Goal: Obtain resource: Obtain resource

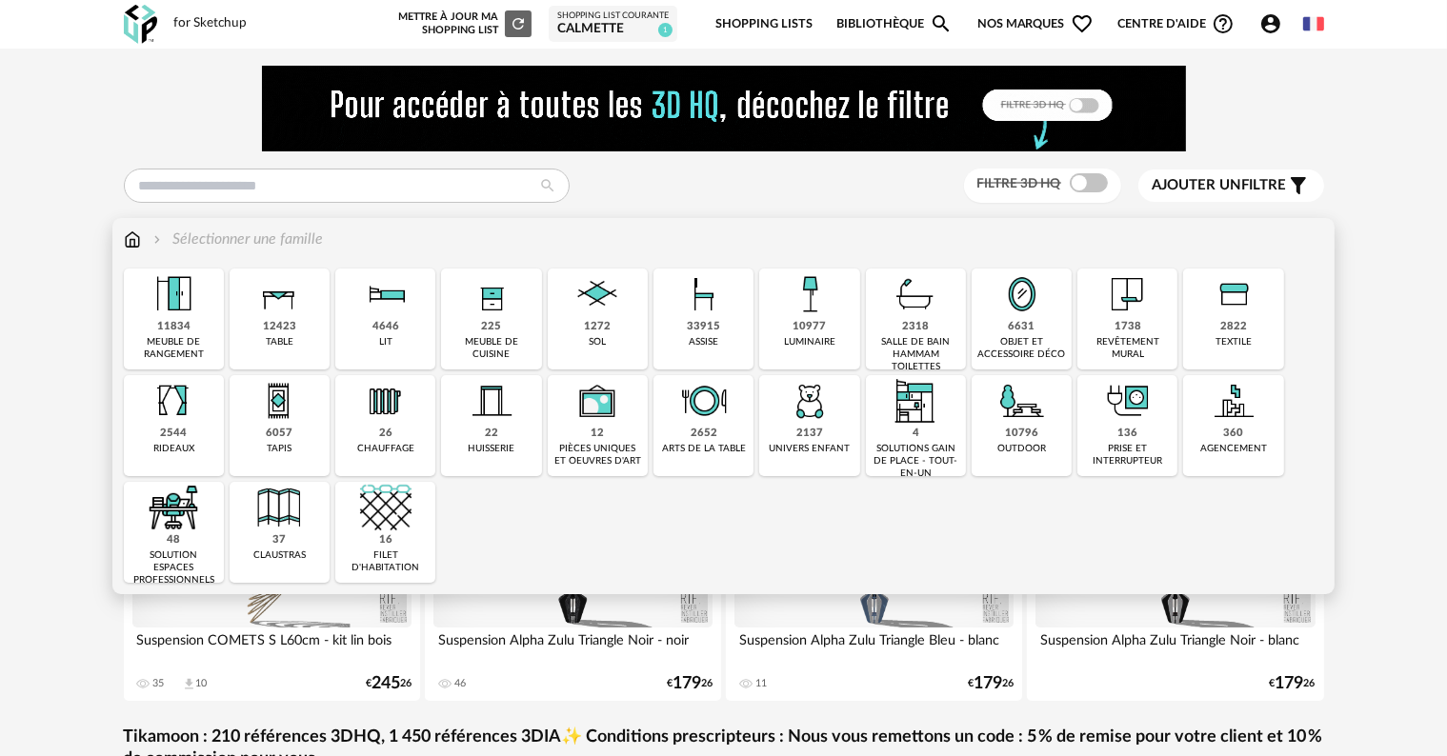
click at [827, 333] on div "10977 luminaire" at bounding box center [809, 319] width 100 height 101
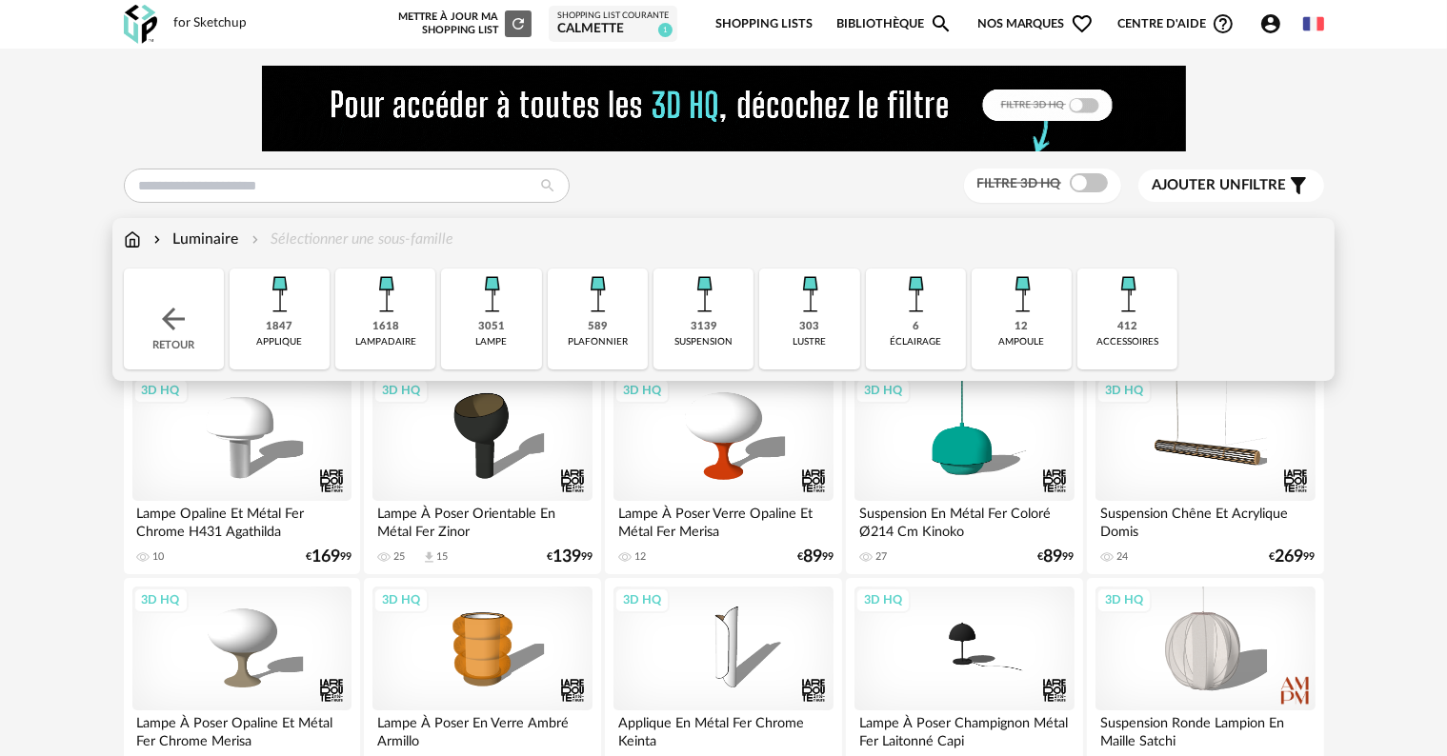
click at [600, 319] on img at bounding box center [596, 294] width 51 height 51
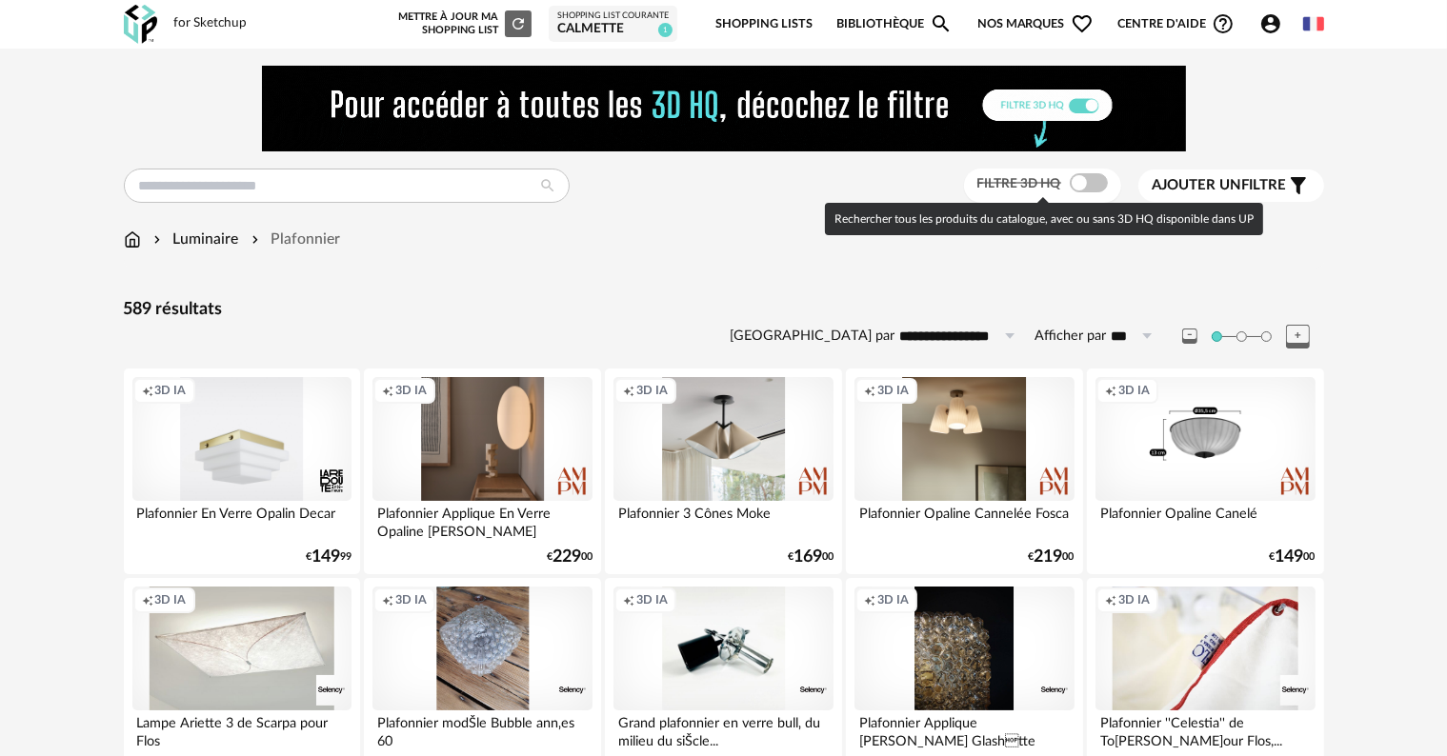
click at [1086, 187] on span at bounding box center [1089, 182] width 38 height 19
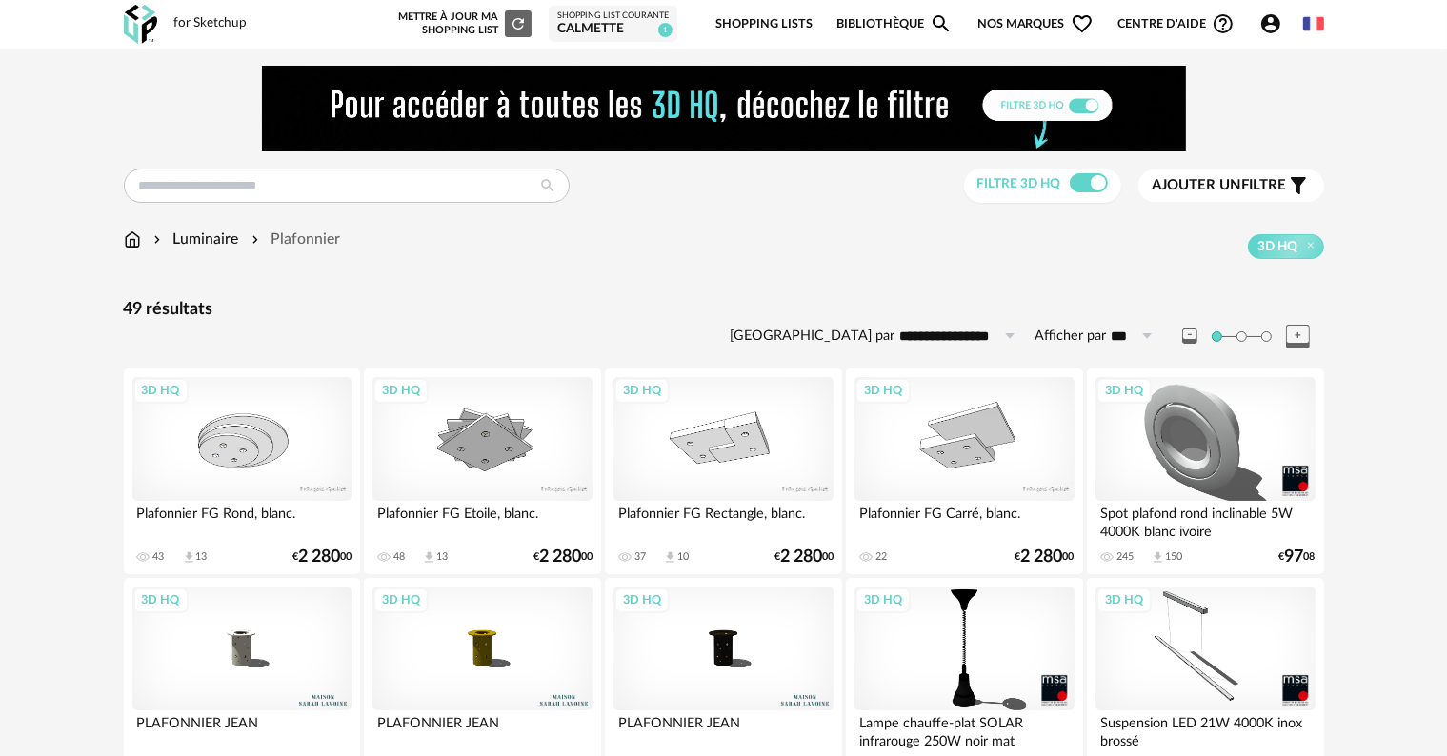
click at [705, 646] on div "3D HQ" at bounding box center [722, 649] width 219 height 124
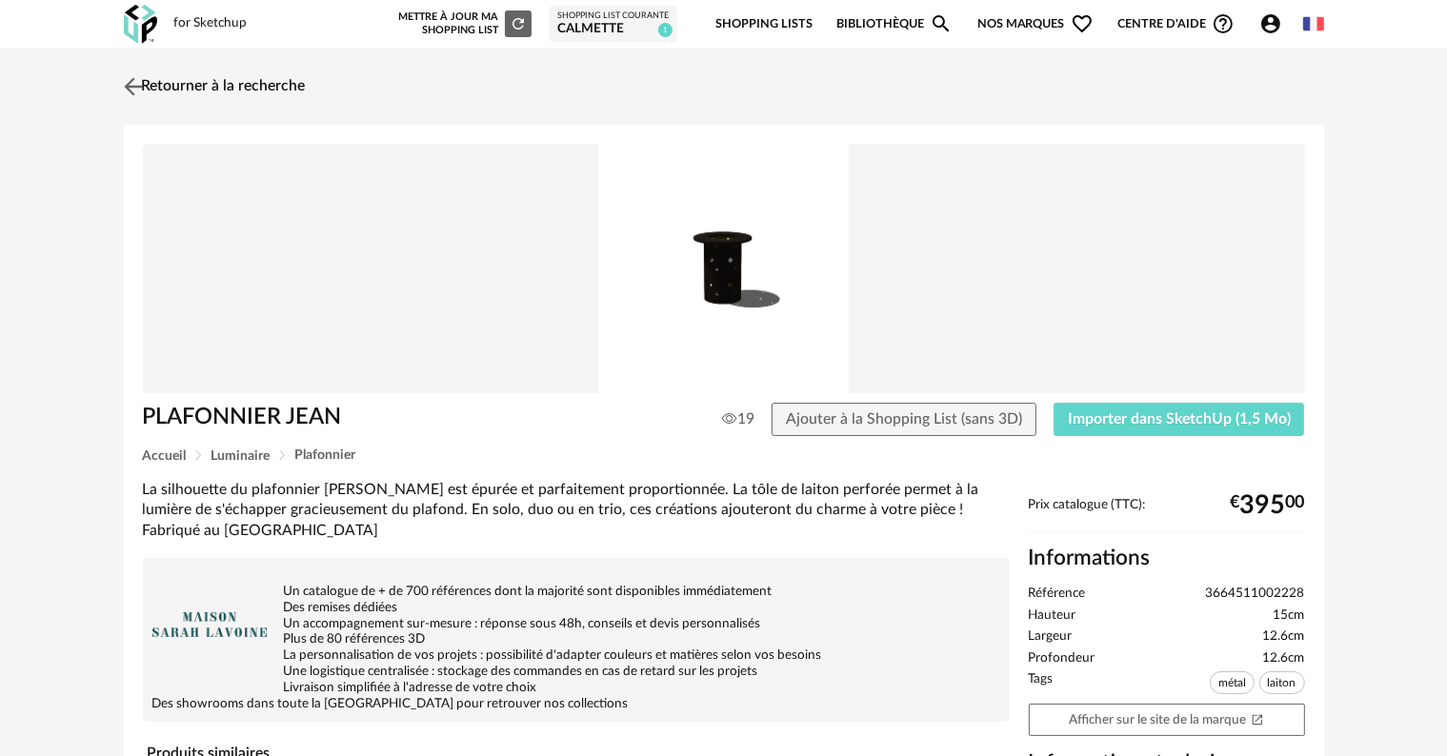
click at [130, 85] on img at bounding box center [133, 86] width 28 height 28
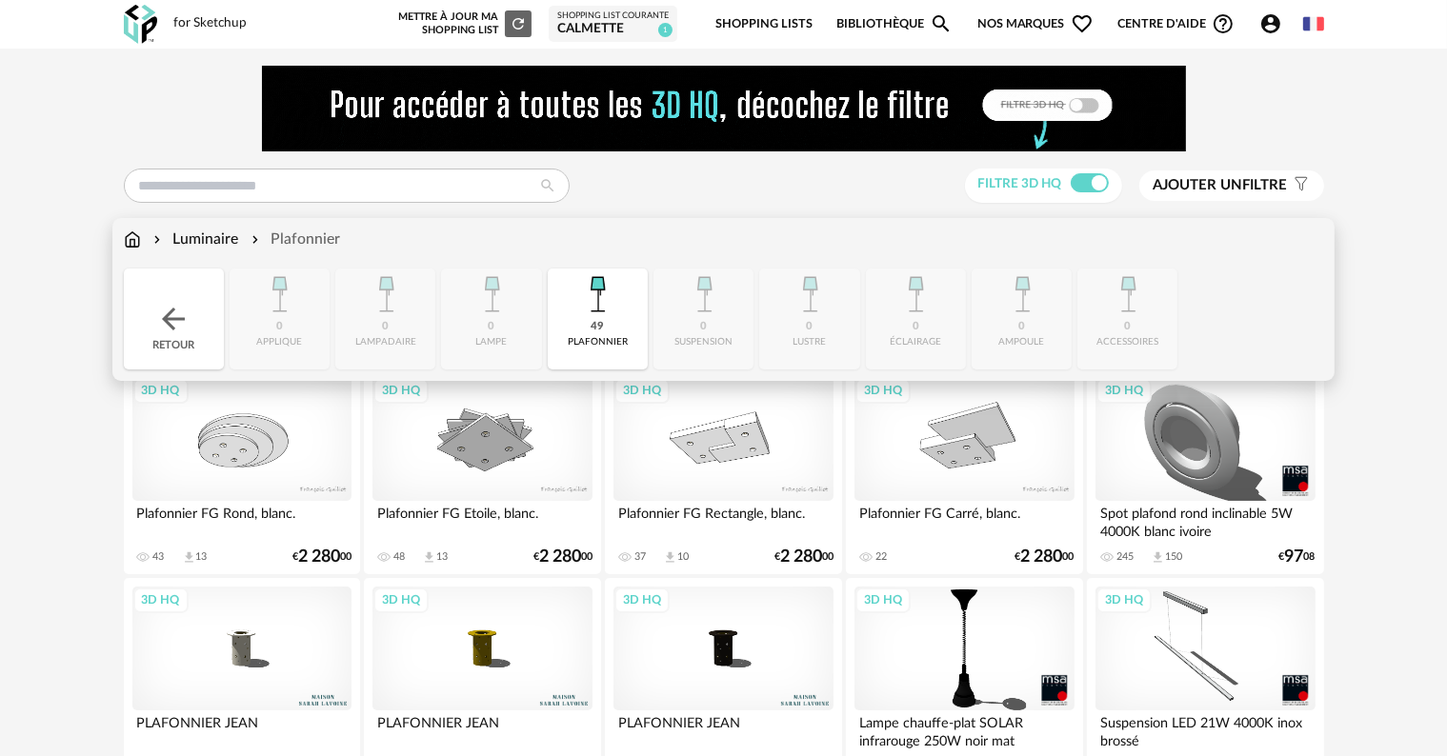
click at [179, 335] on img at bounding box center [173, 319] width 34 height 34
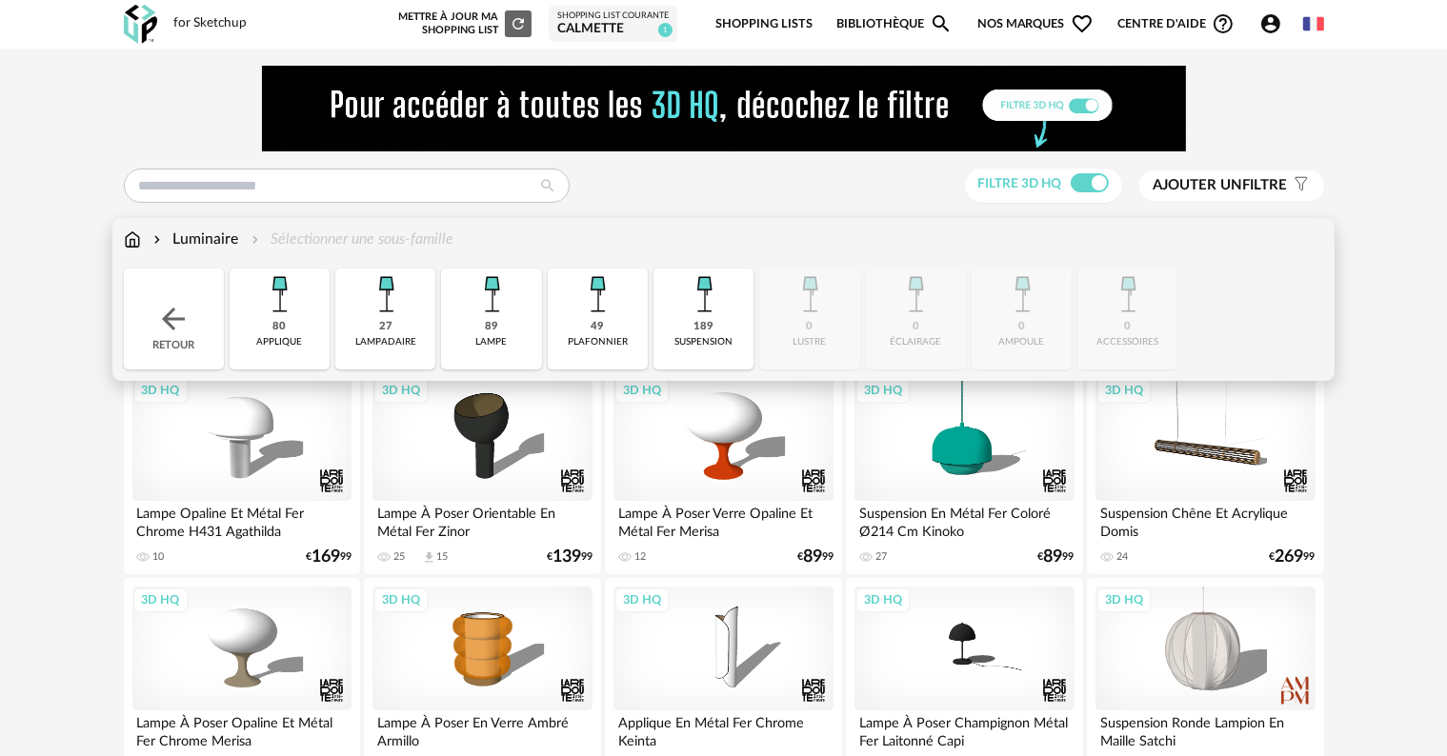
click at [302, 313] on img at bounding box center [278, 294] width 51 height 51
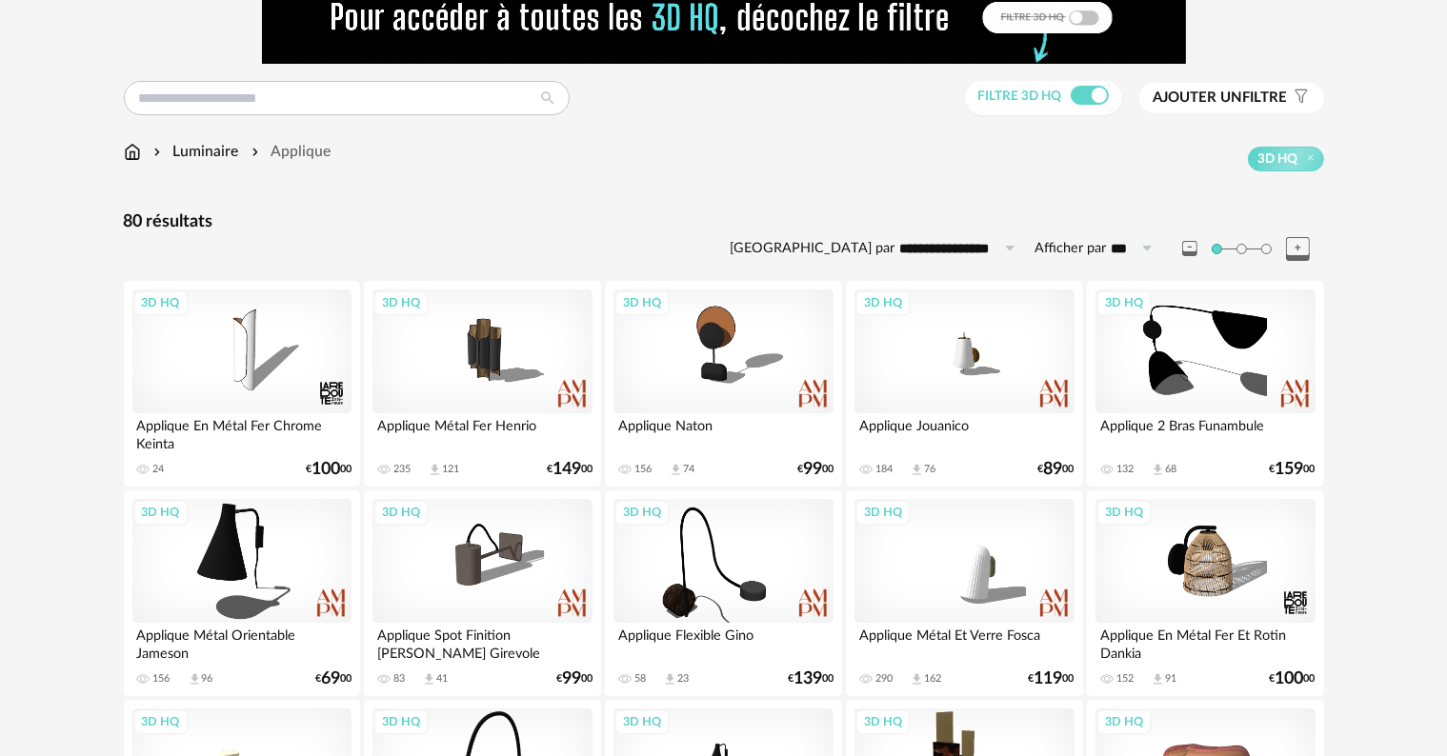
scroll to position [95, 0]
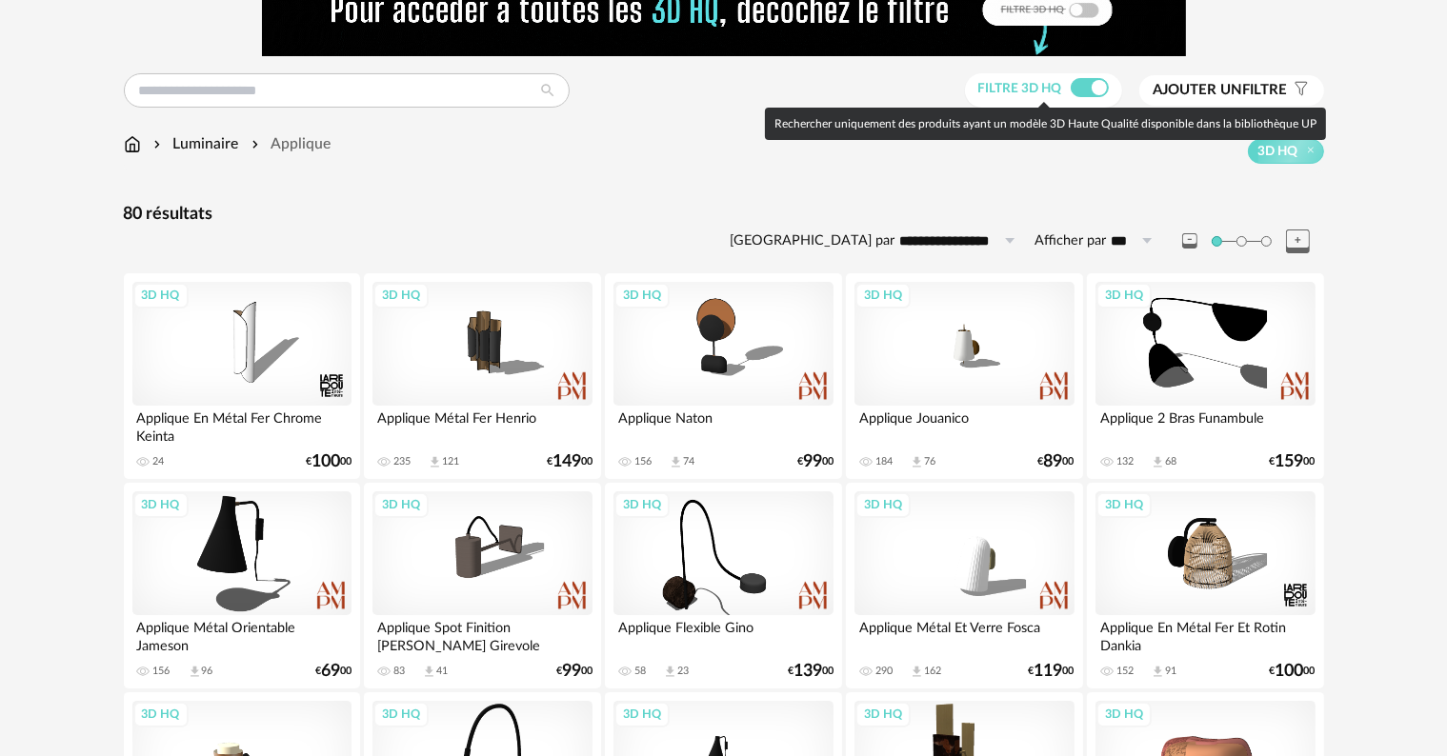
click at [1102, 86] on span at bounding box center [1089, 87] width 38 height 19
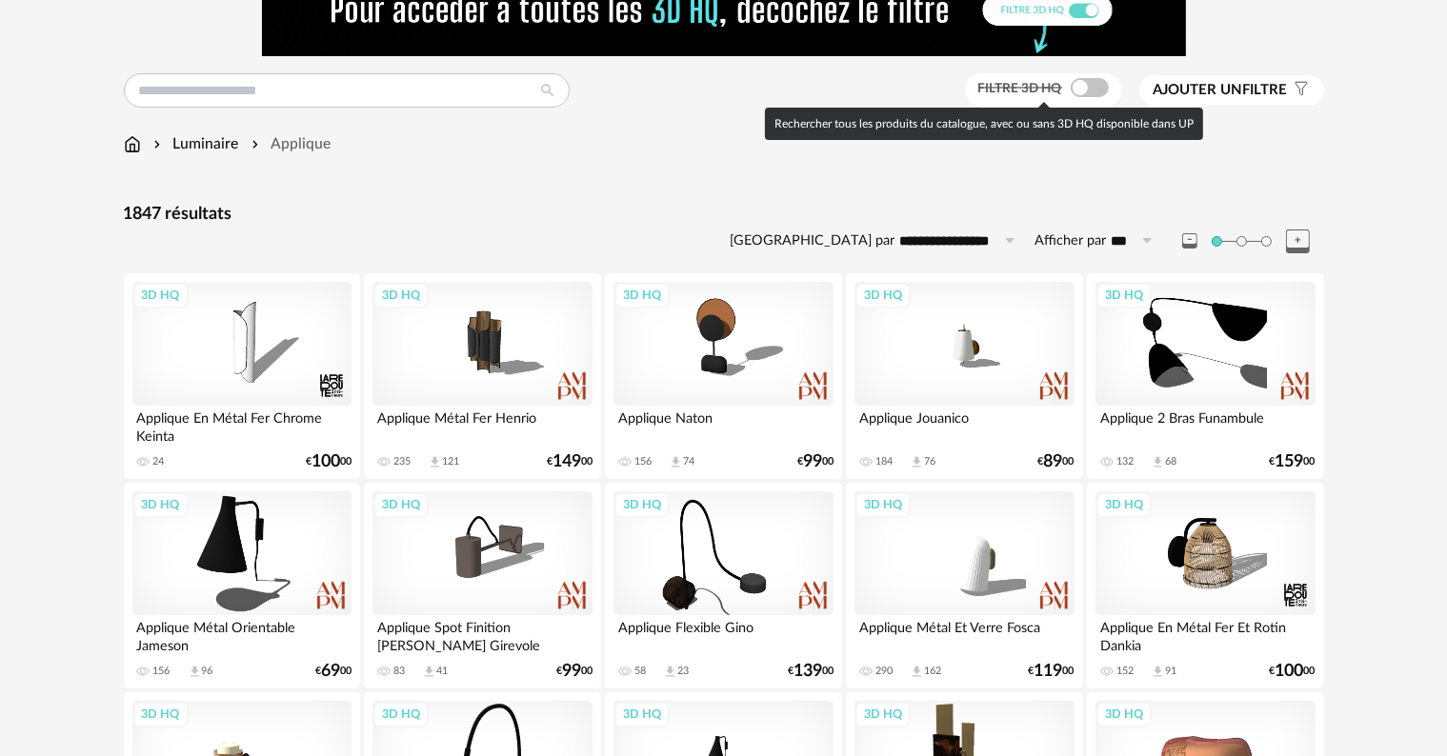
click at [1081, 86] on span at bounding box center [1089, 87] width 38 height 19
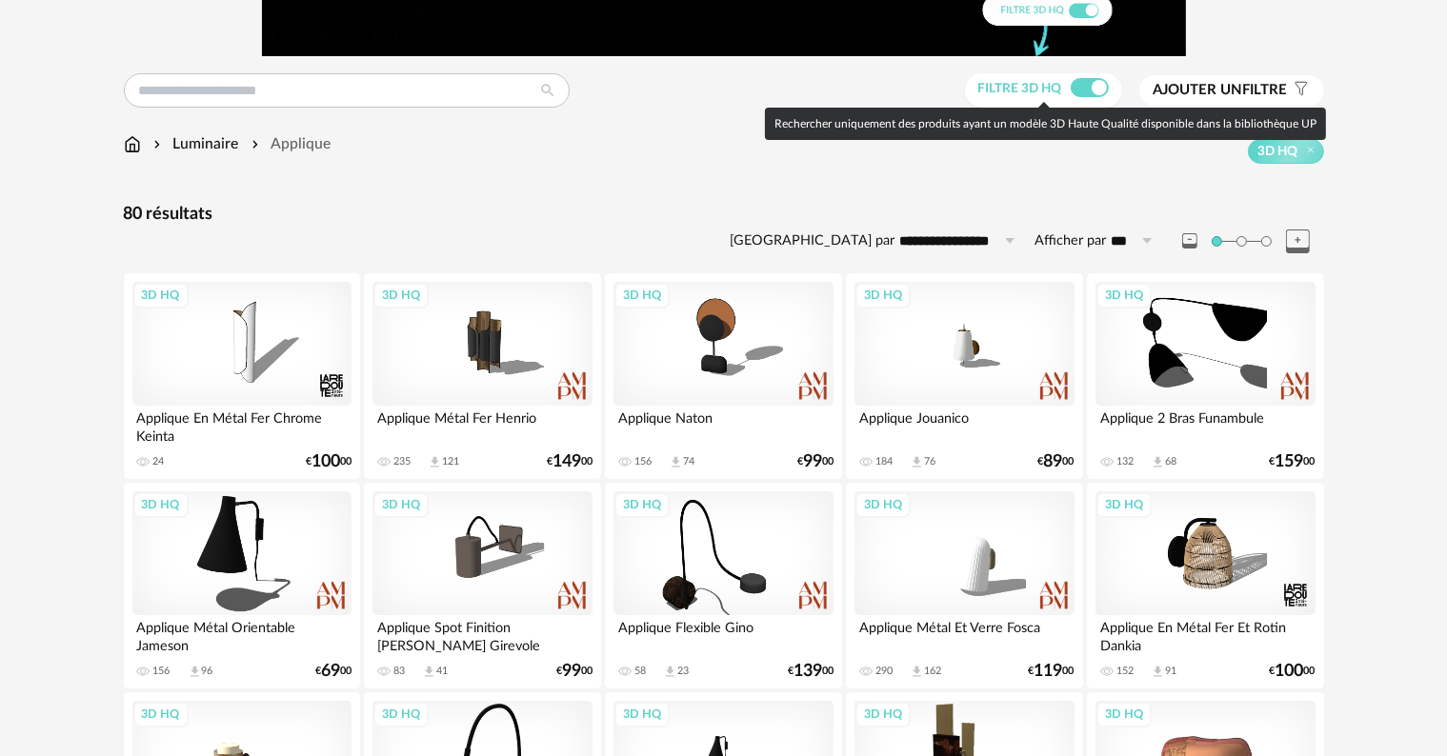
click at [1081, 86] on span at bounding box center [1089, 87] width 38 height 19
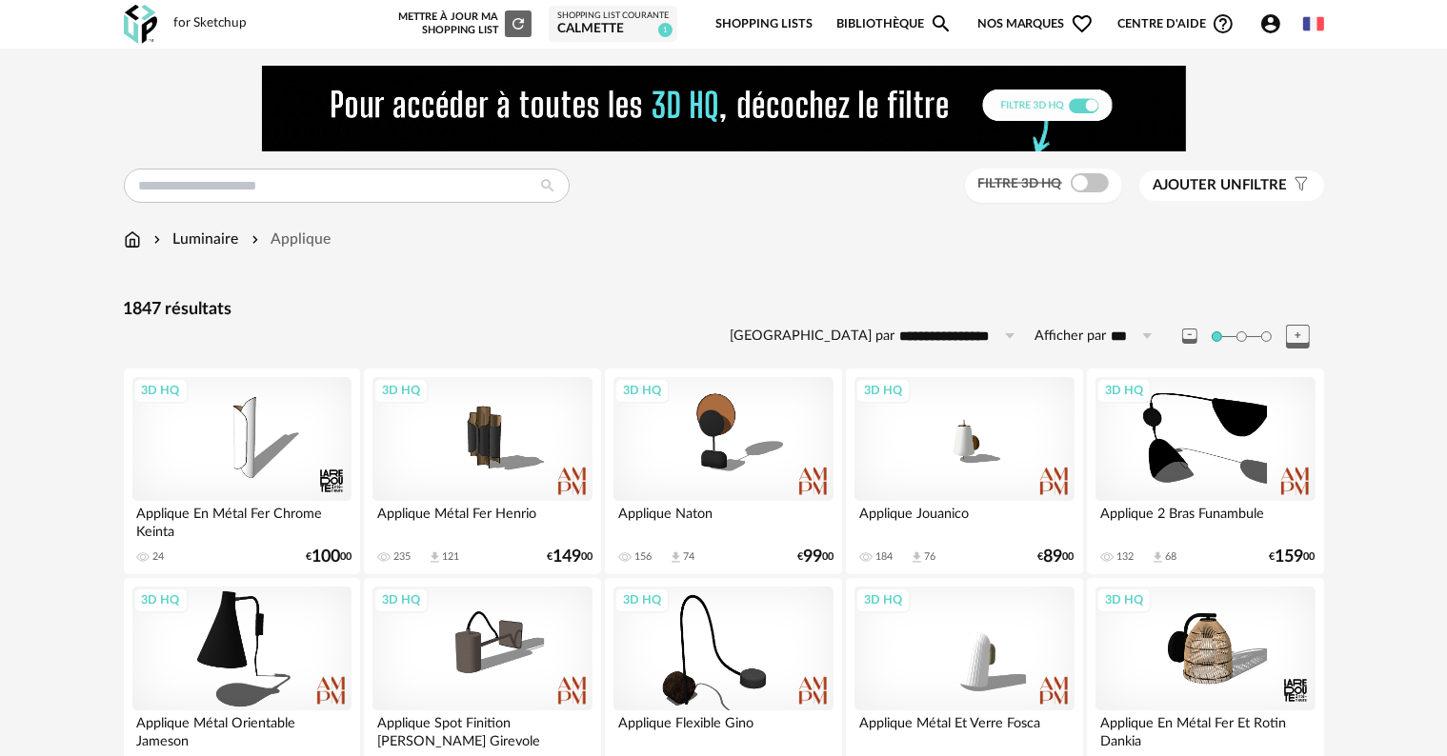
click at [1078, 173] on div "Filtre 3D HQ" at bounding box center [1043, 186] width 157 height 35
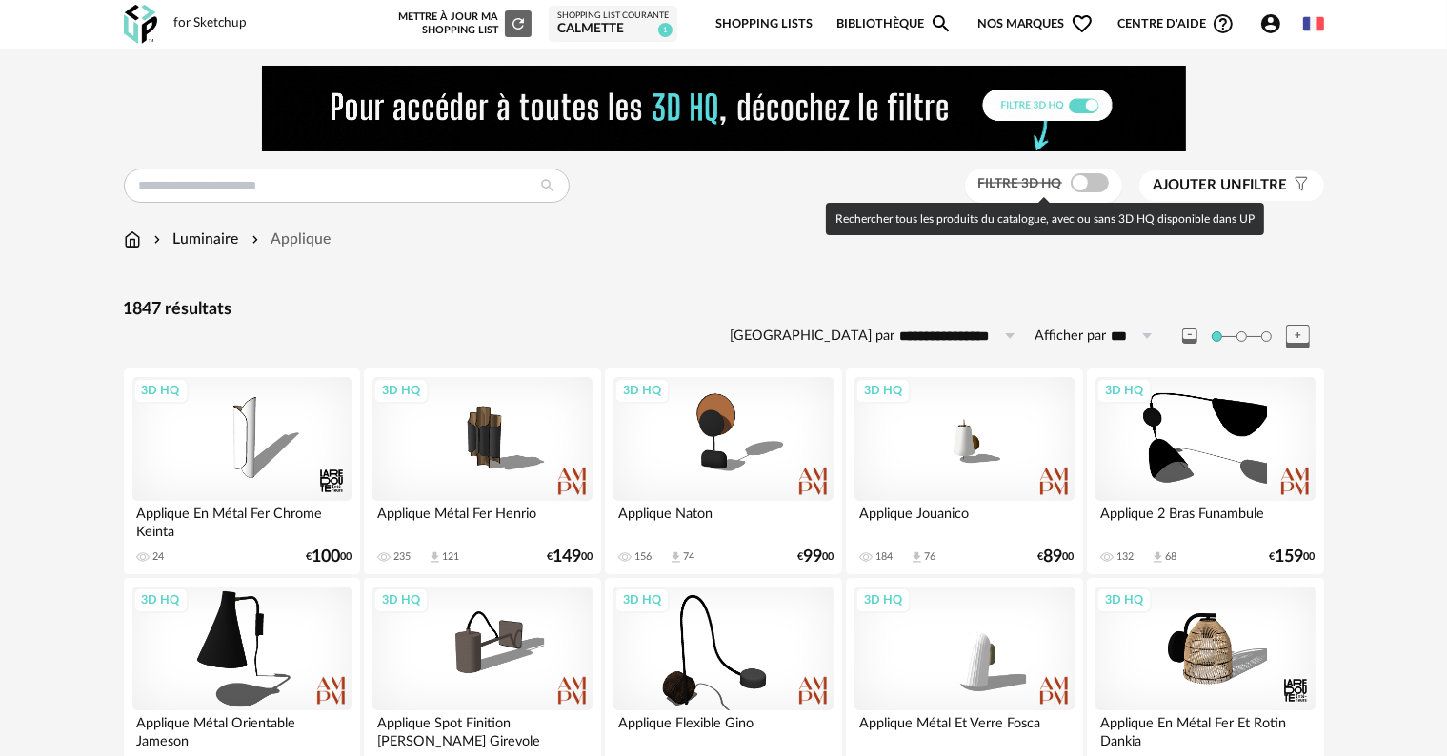
click at [1079, 176] on span at bounding box center [1089, 182] width 38 height 19
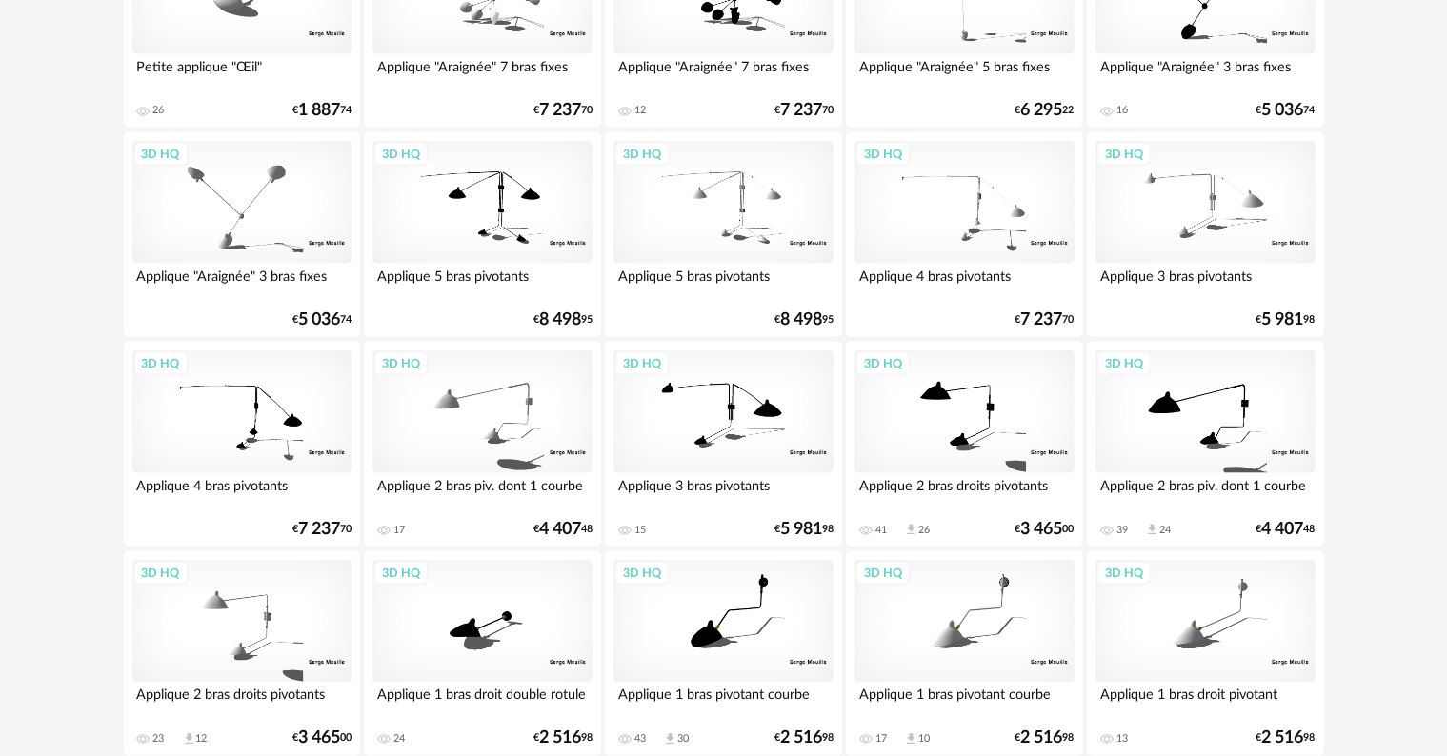
scroll to position [3044, 0]
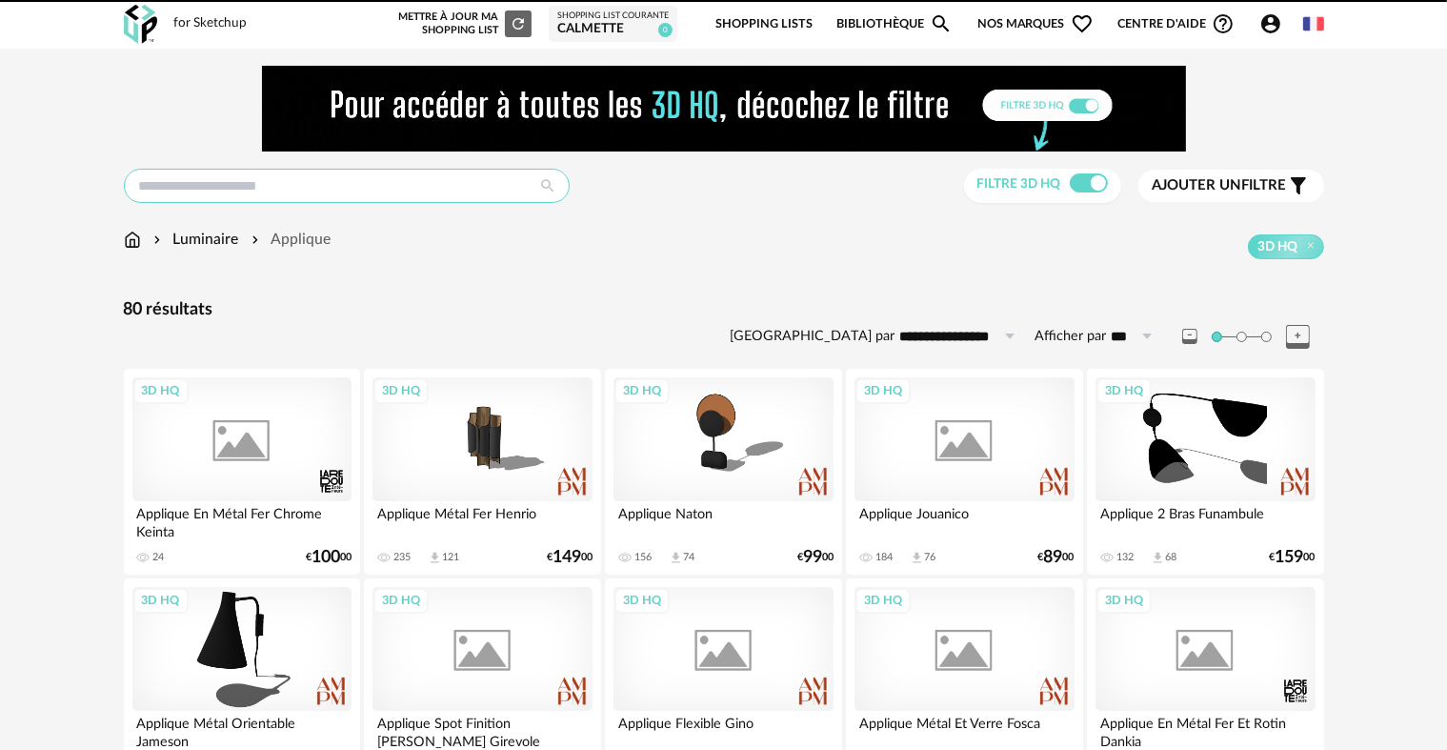
click at [332, 193] on input "text" at bounding box center [347, 186] width 446 height 34
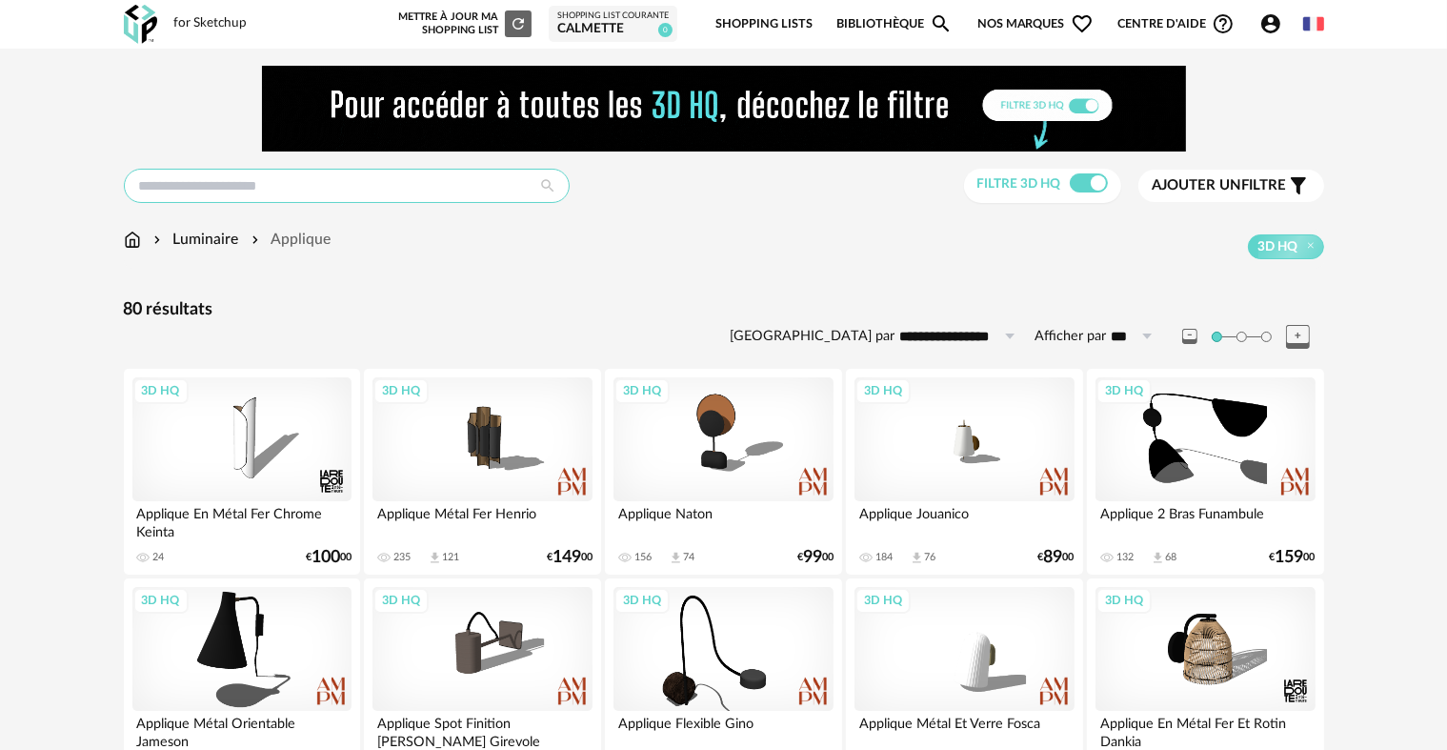
click at [332, 193] on input "text" at bounding box center [347, 186] width 446 height 34
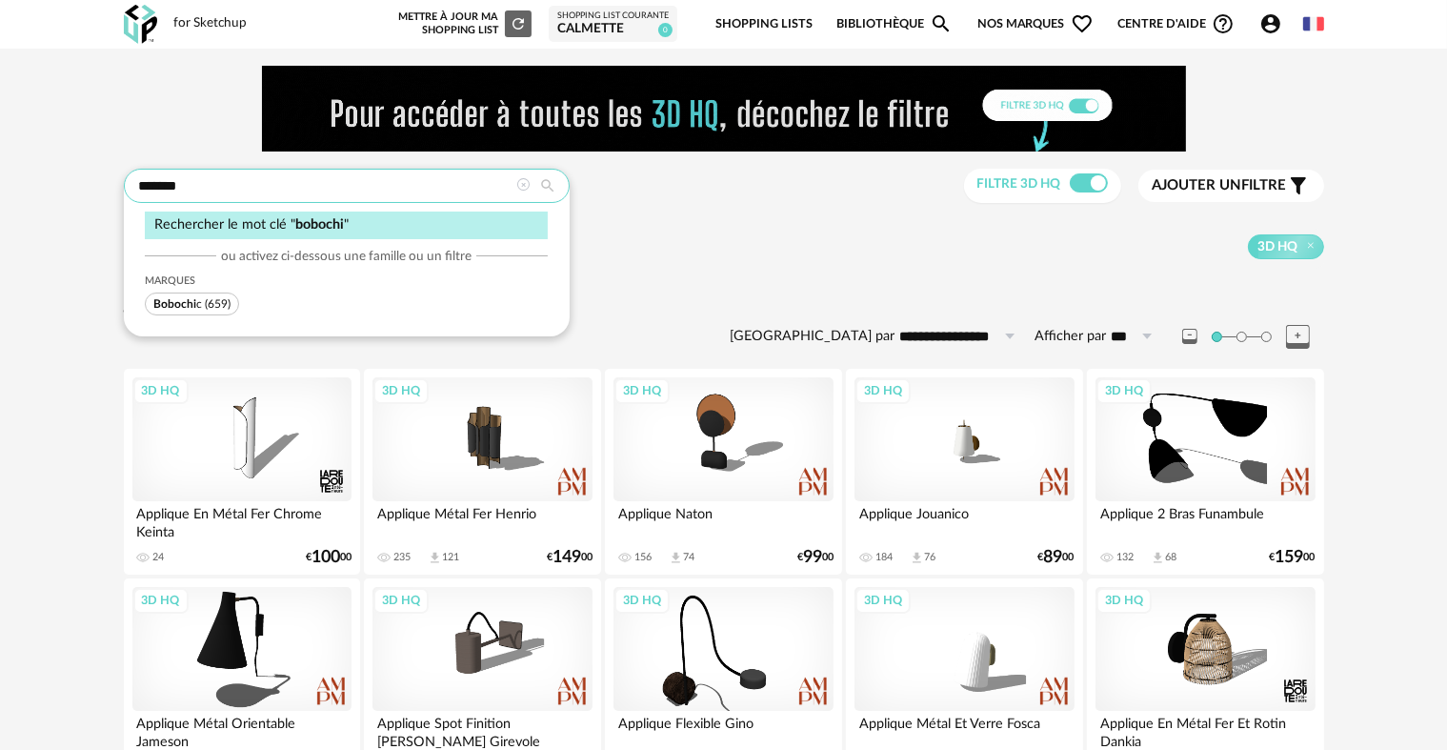
type input "*******"
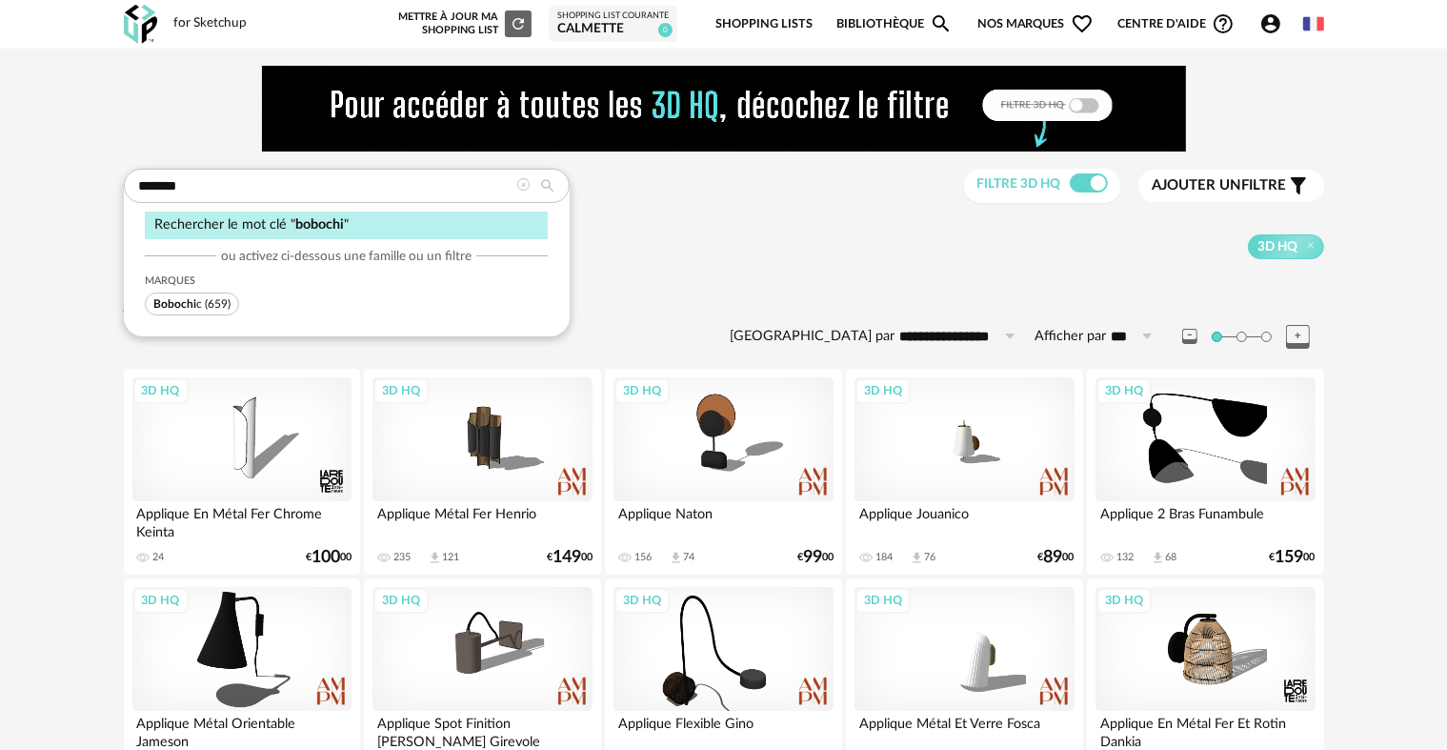
click at [202, 305] on span "Bobochi c (659)" at bounding box center [192, 303] width 94 height 23
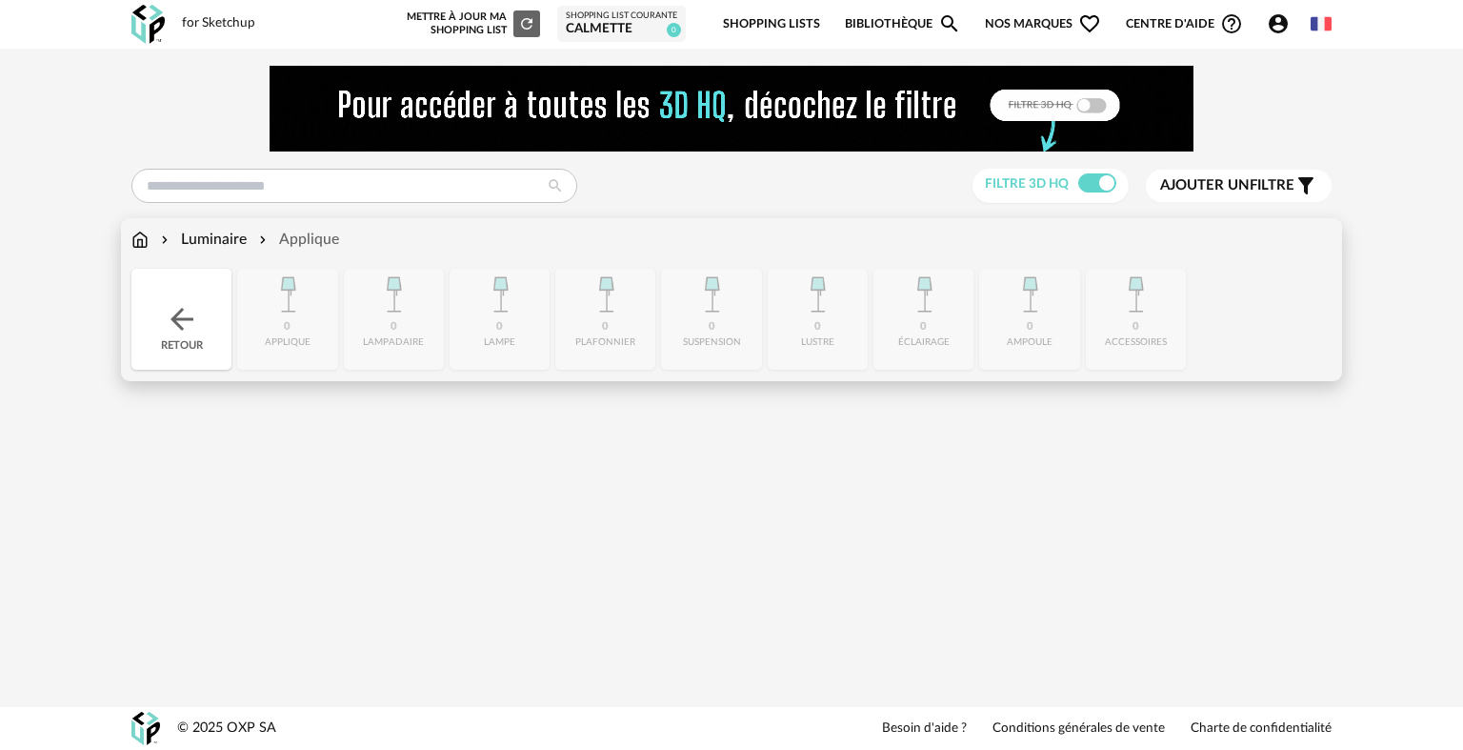
click at [137, 238] on img at bounding box center [139, 240] width 17 height 22
click at [156, 340] on div "Retour" at bounding box center [181, 319] width 100 height 101
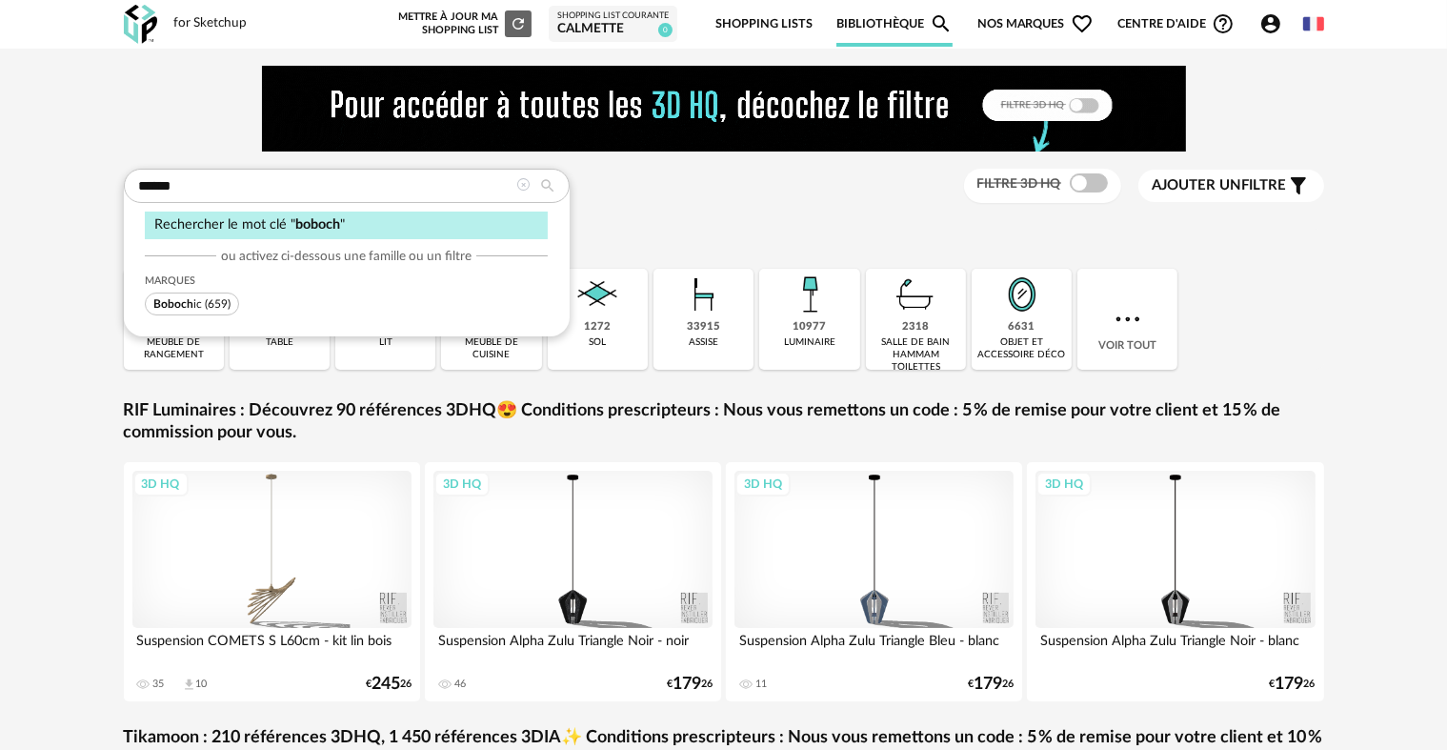
type input "******"
click at [205, 298] on span "(659)" at bounding box center [218, 303] width 26 height 11
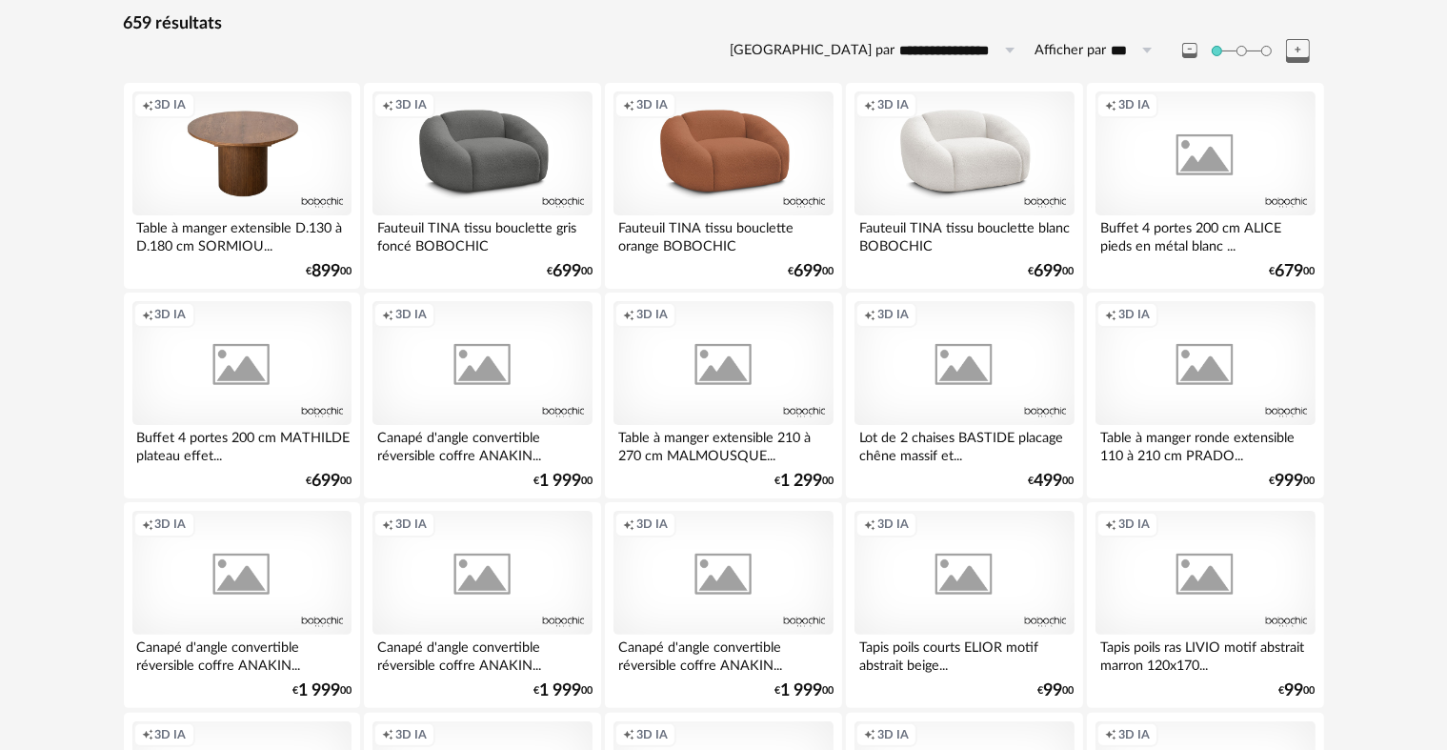
scroll to position [229, 0]
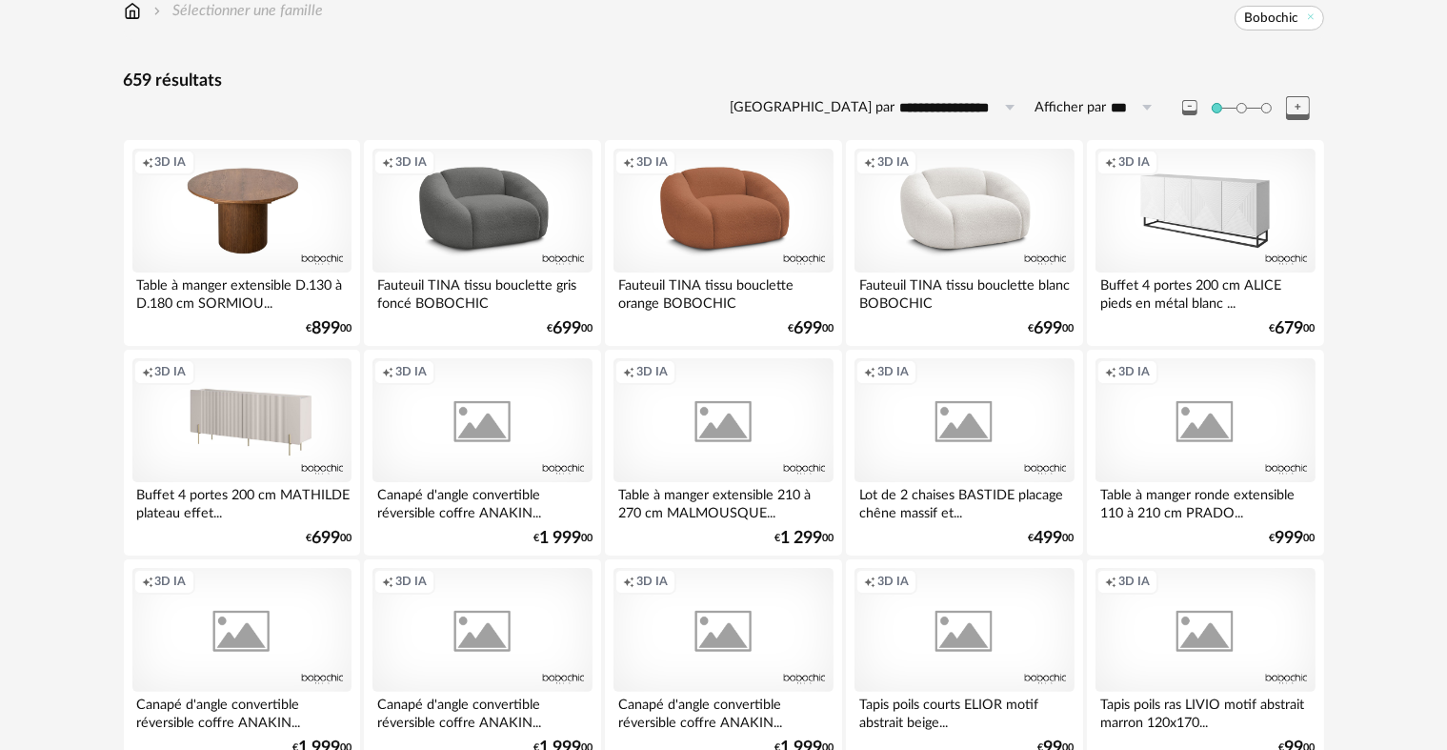
drag, startPoint x: 1408, startPoint y: 281, endPoint x: 1397, endPoint y: 263, distance: 20.9
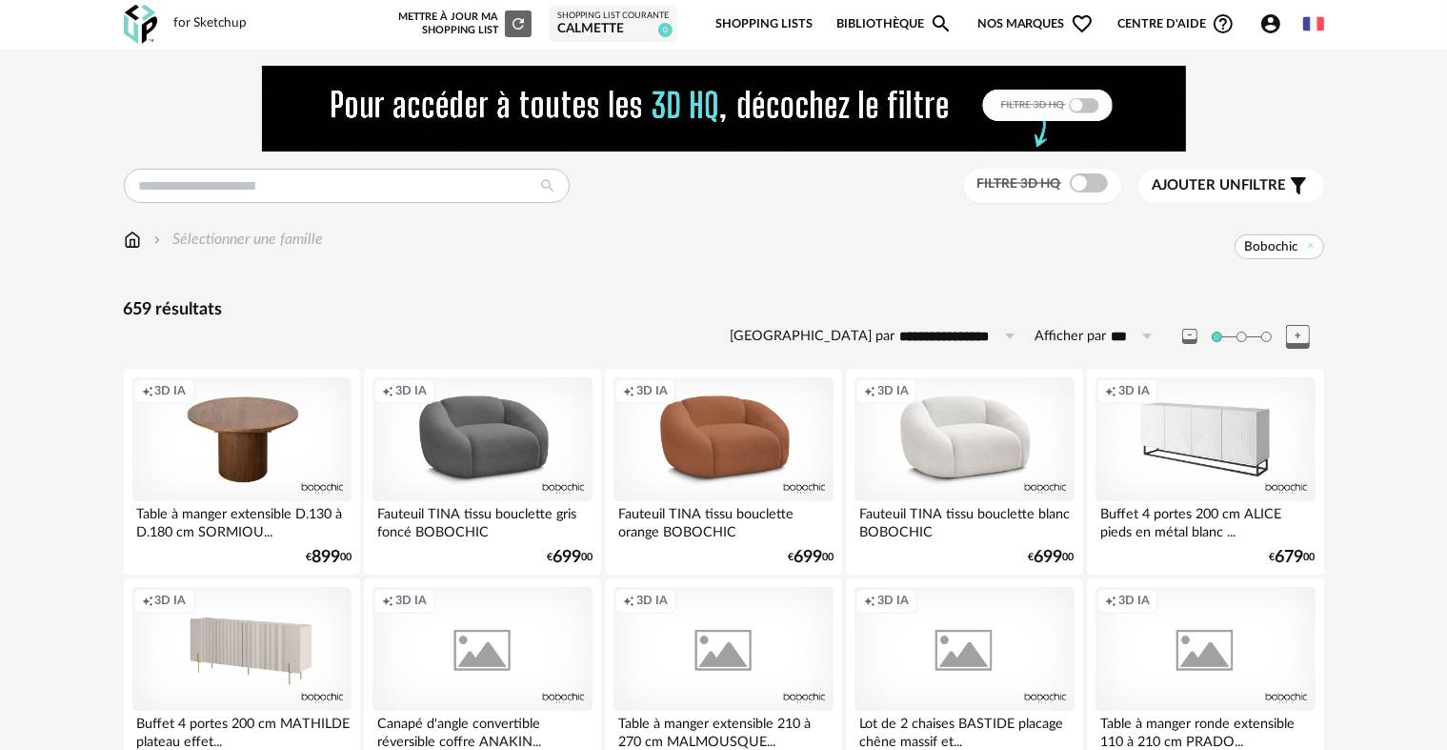
drag, startPoint x: 1397, startPoint y: 263, endPoint x: 1048, endPoint y: 264, distance: 349.5
click at [1048, 264] on div "Sélectionner une famille Bobochic" at bounding box center [724, 249] width 1200 height 40
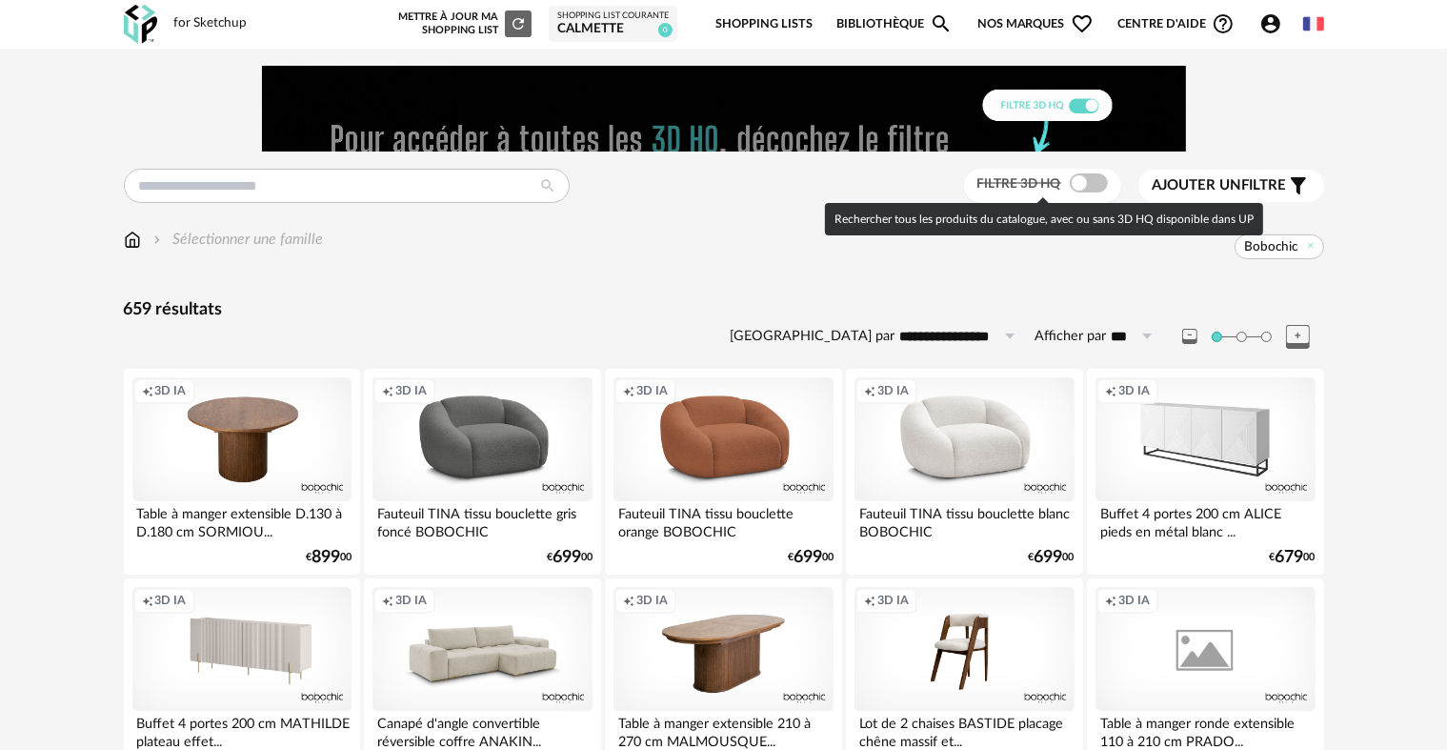
click at [1089, 187] on span at bounding box center [1089, 182] width 38 height 19
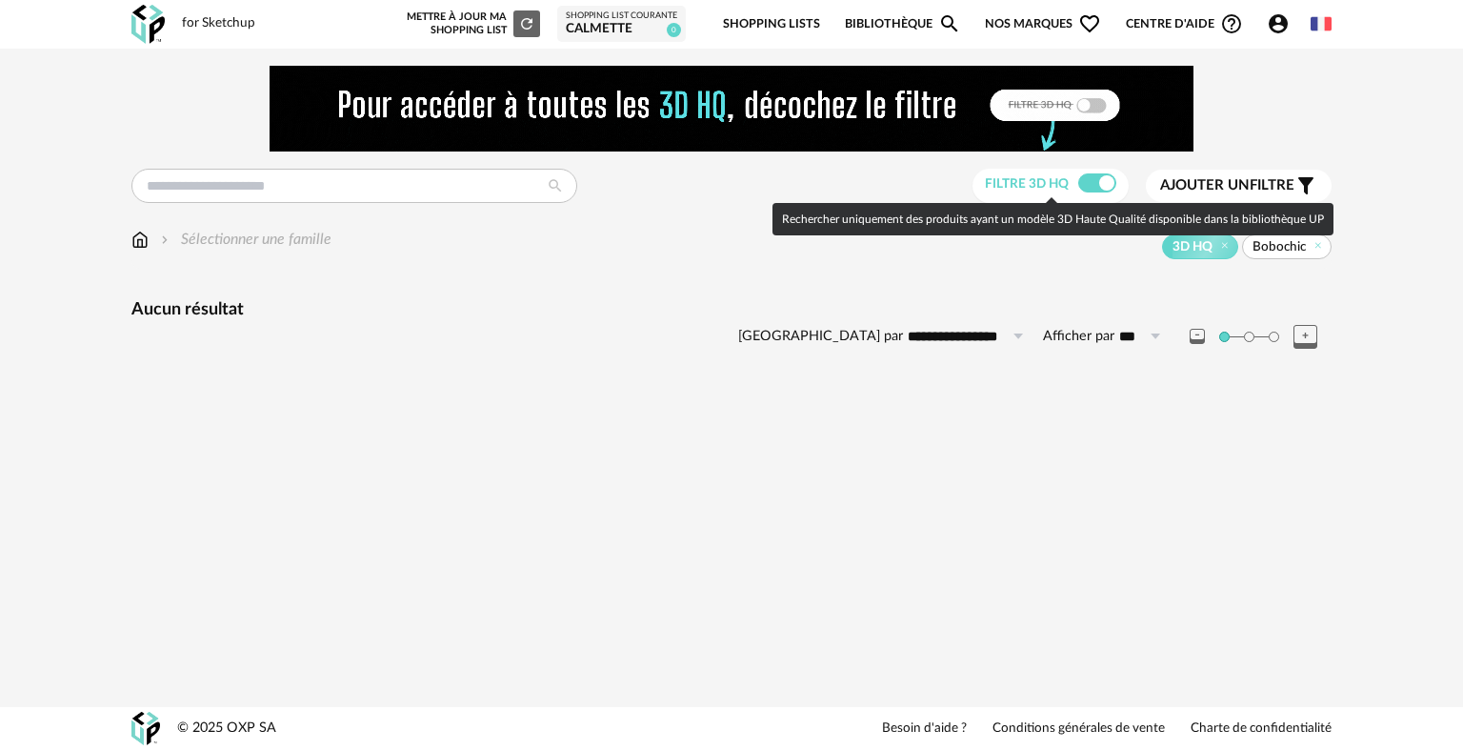
click at [1108, 181] on span at bounding box center [1097, 182] width 38 height 19
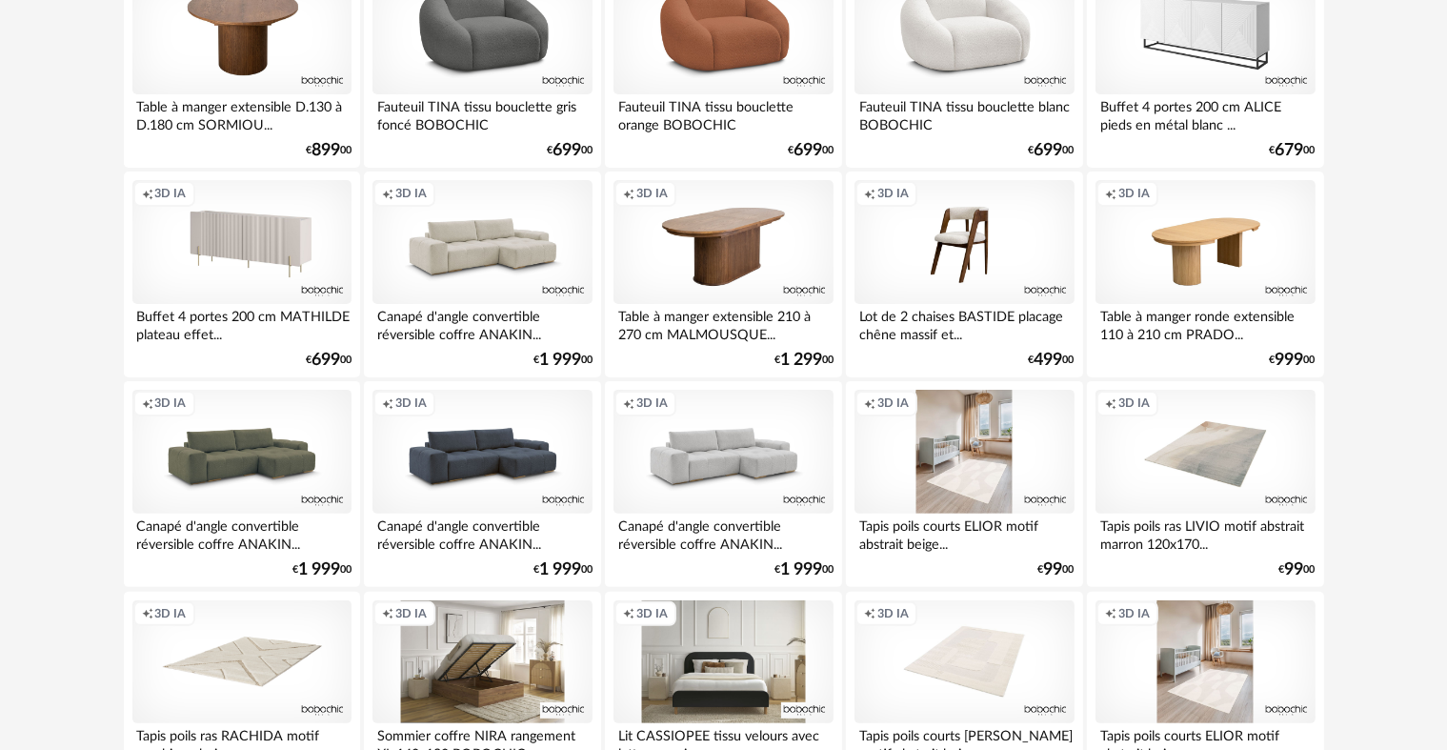
scroll to position [381, 0]
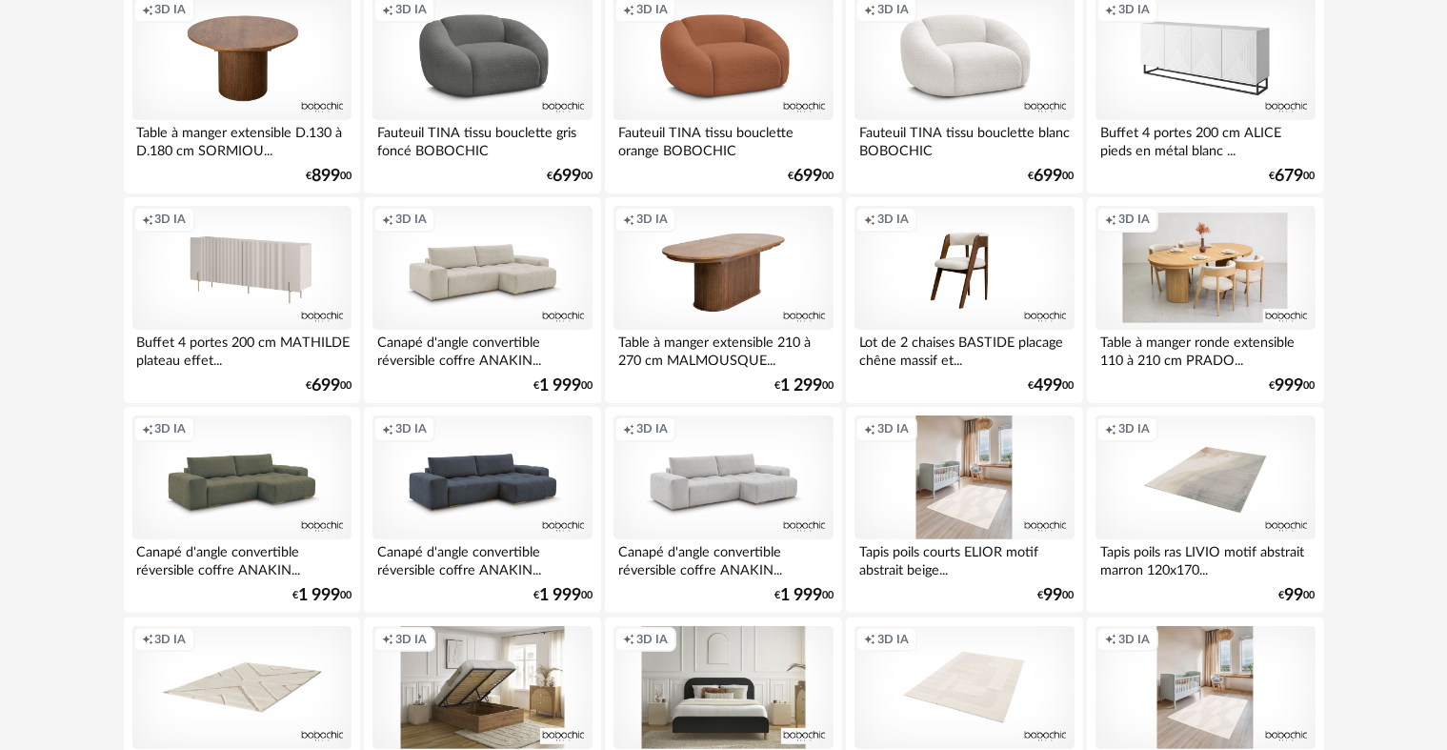
click at [1151, 268] on div "Creation icon 3D IA" at bounding box center [1204, 268] width 219 height 124
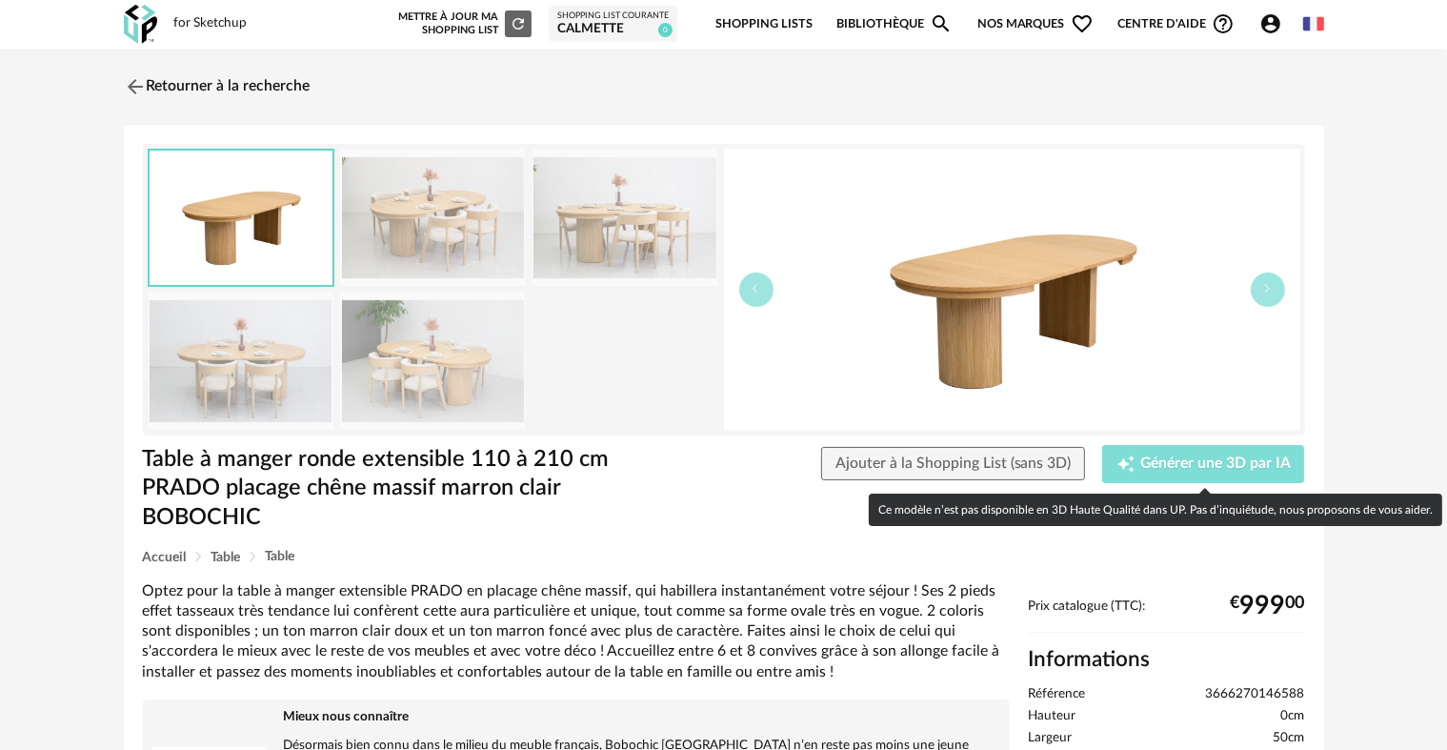
click at [1150, 451] on button "Creation icon Générer une 3D par IA" at bounding box center [1203, 464] width 202 height 38
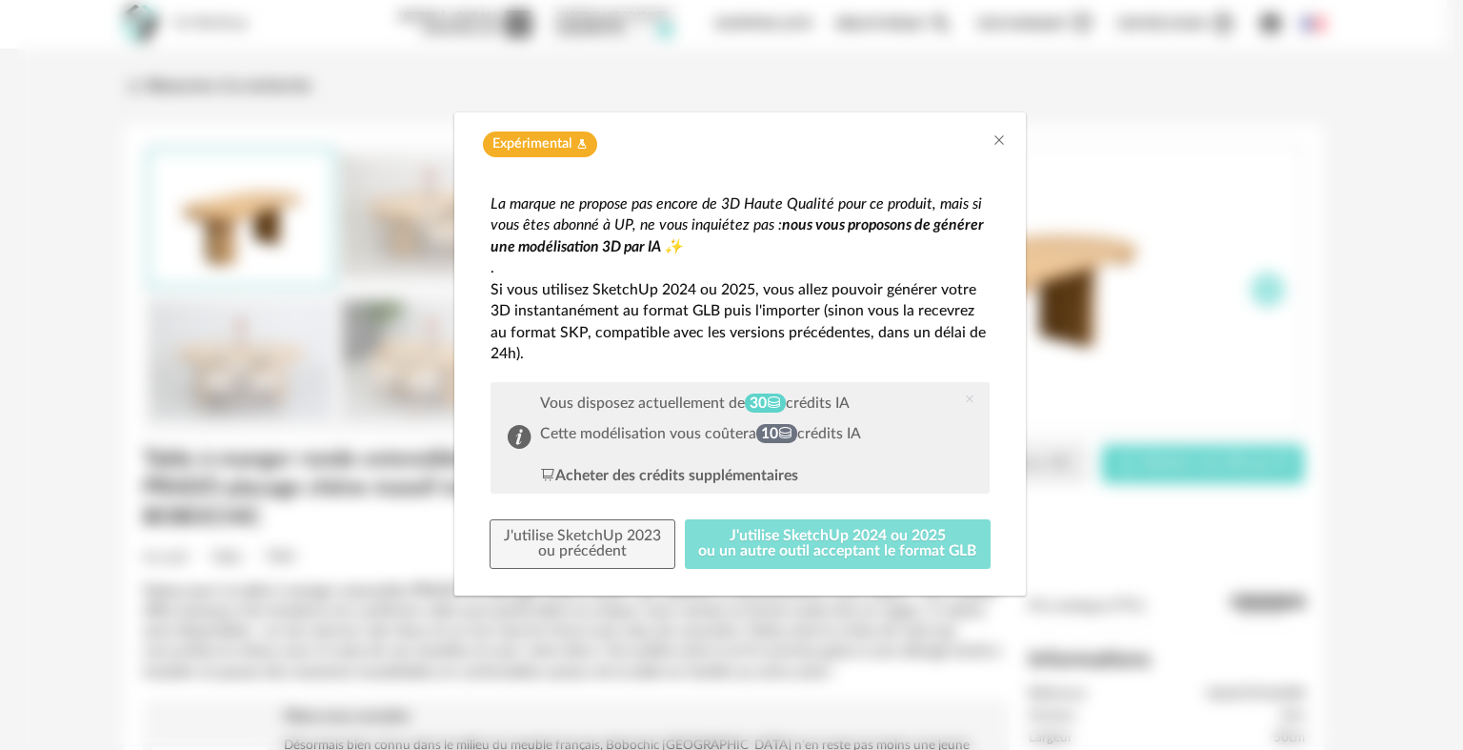
click at [781, 549] on button "J'utilise SketchUp 2024 ou 2025 ou un autre outil acceptant le format GLB" at bounding box center [838, 544] width 307 height 50
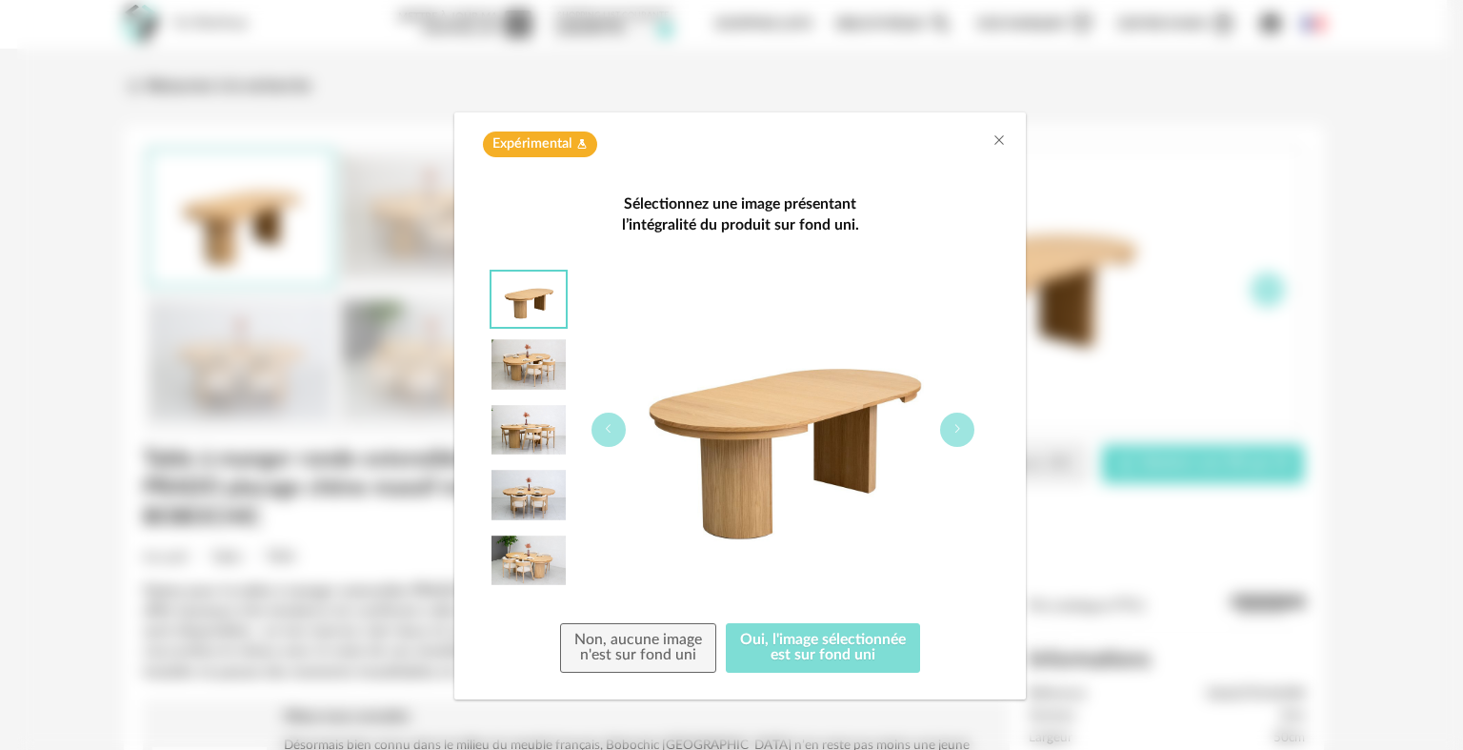
click at [794, 659] on button "Oui, l'image sélectionnée est sur fond uni" at bounding box center [823, 648] width 194 height 50
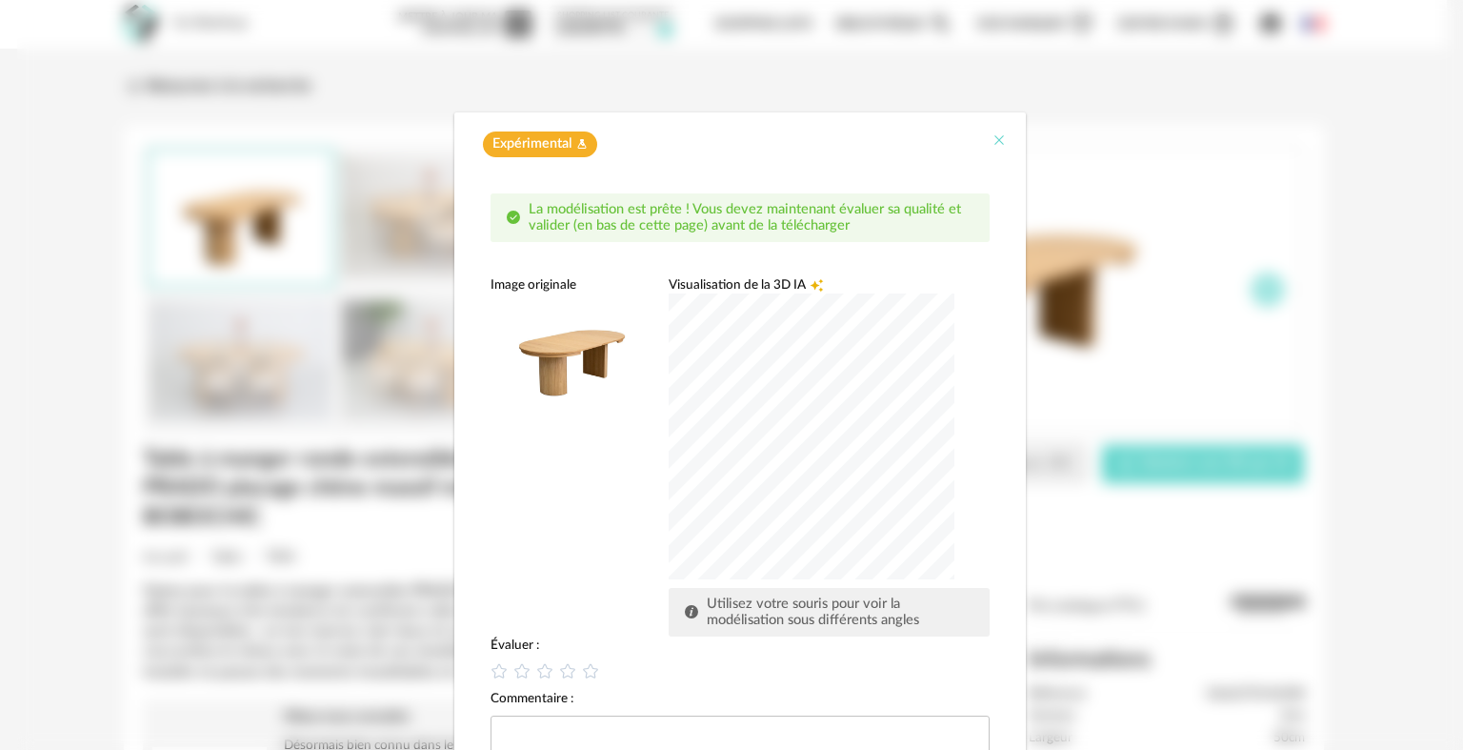
click at [991, 136] on icon "Close" at bounding box center [998, 139] width 15 height 15
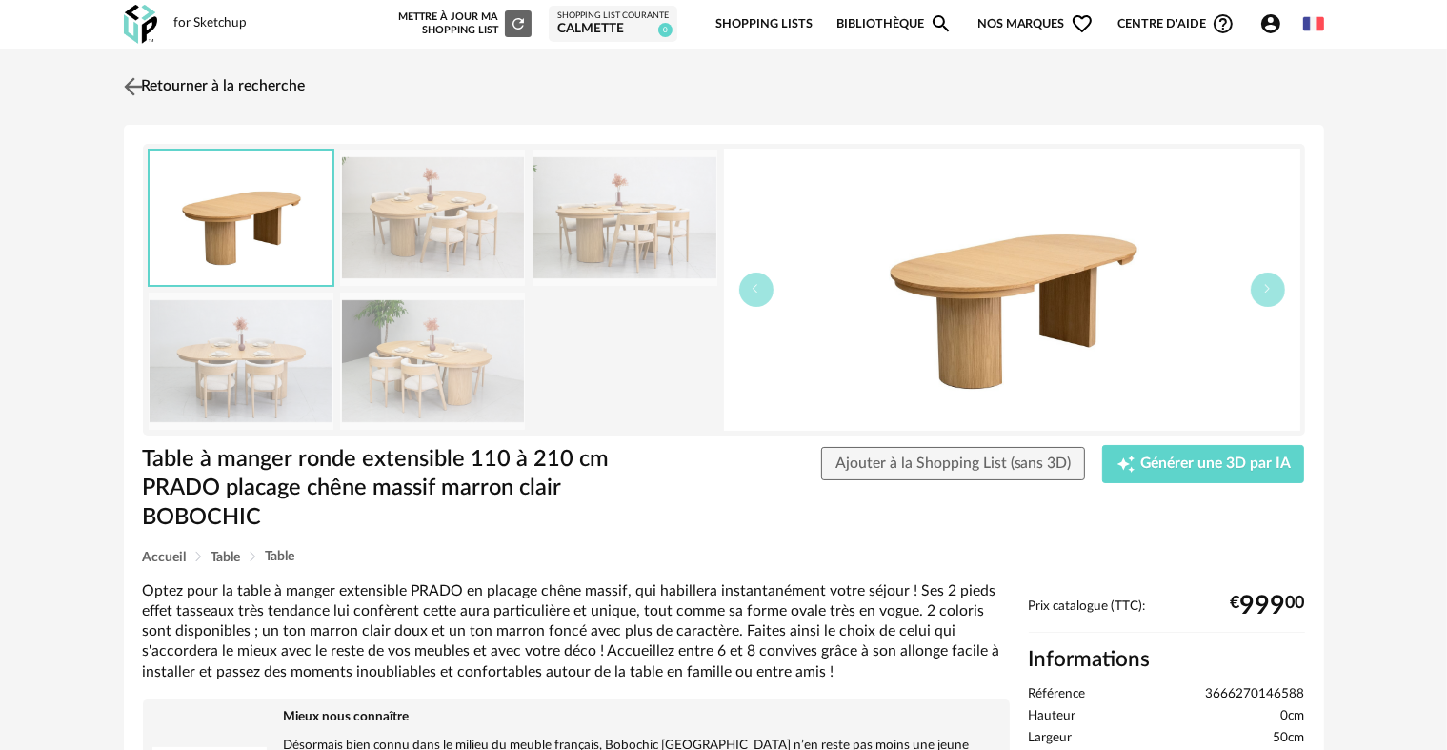
click at [135, 84] on img at bounding box center [133, 86] width 28 height 28
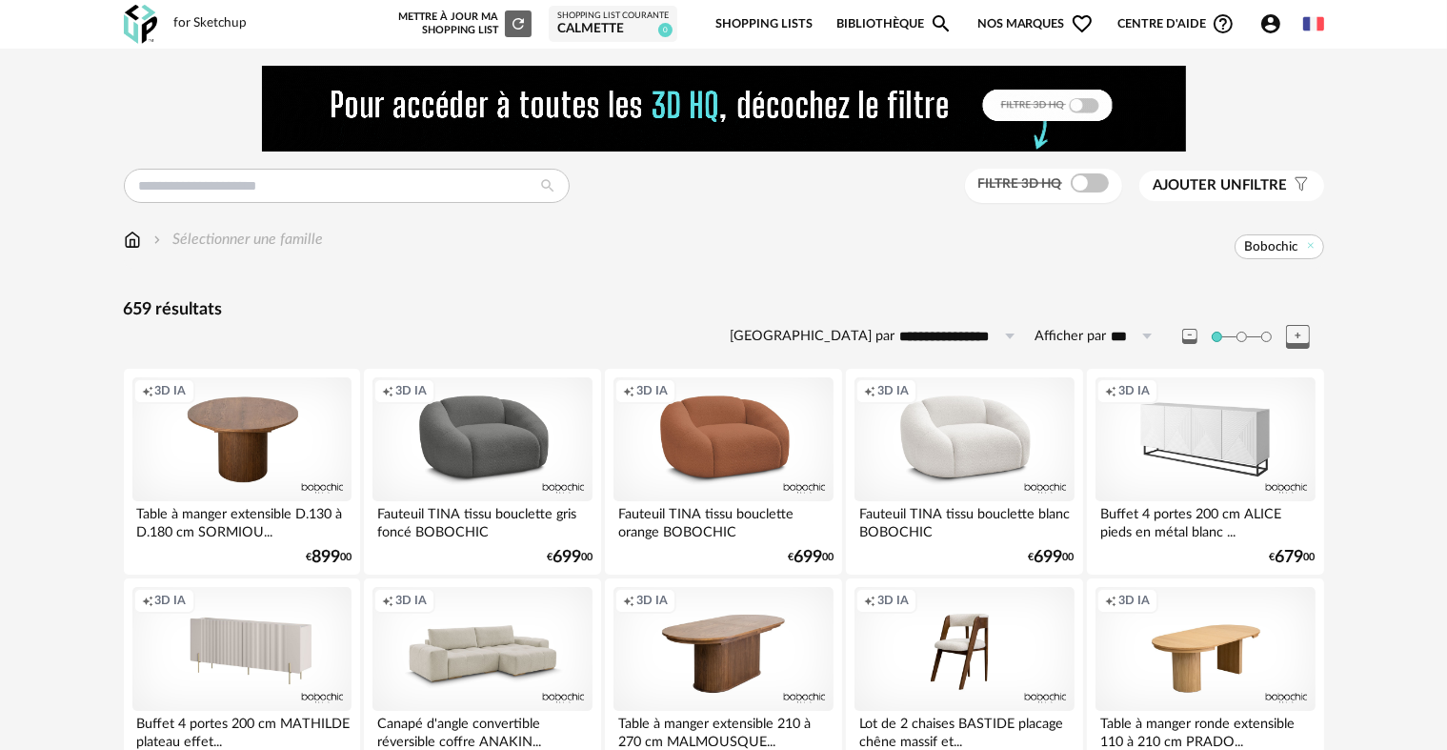
click at [1261, 27] on icon "Account Circle icon" at bounding box center [1270, 23] width 19 height 19
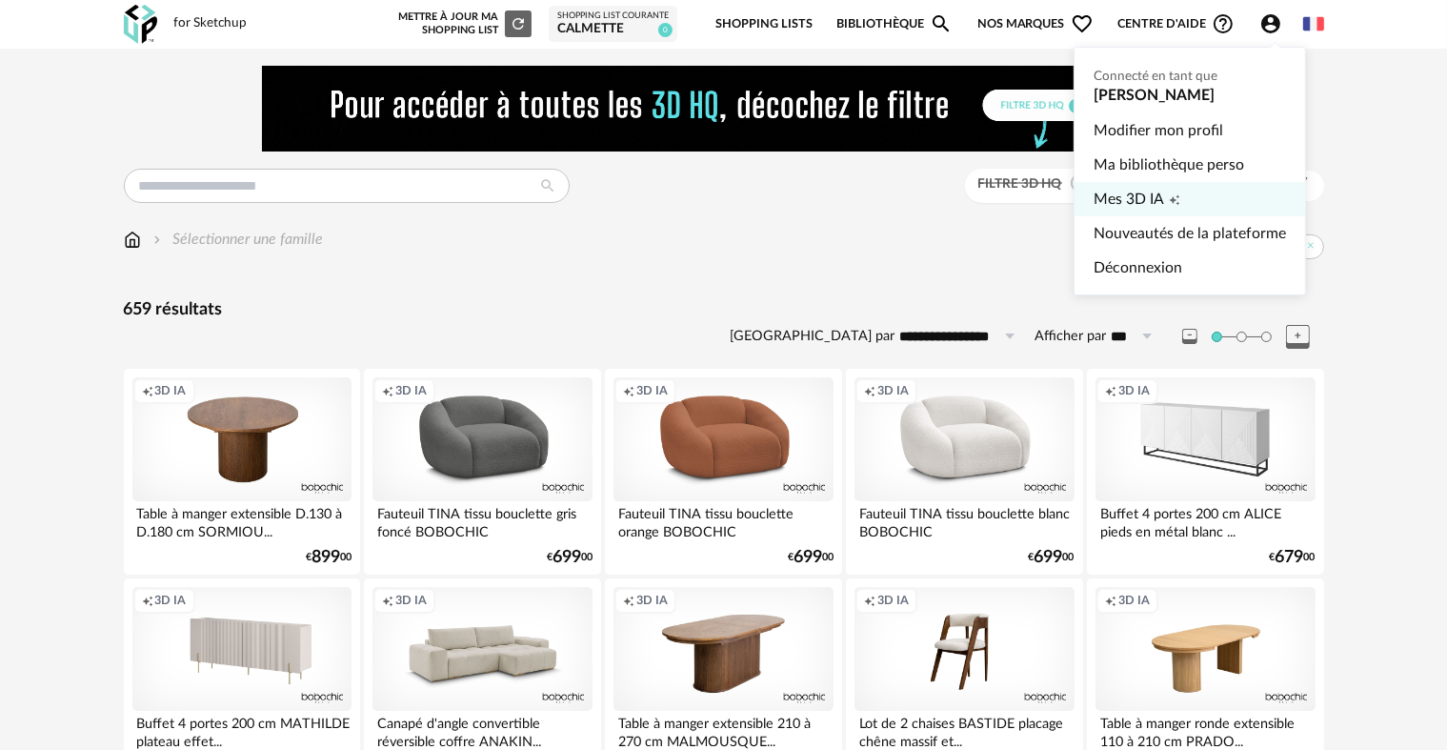
click at [1095, 199] on span "Mes 3D IA" at bounding box center [1128, 199] width 70 height 34
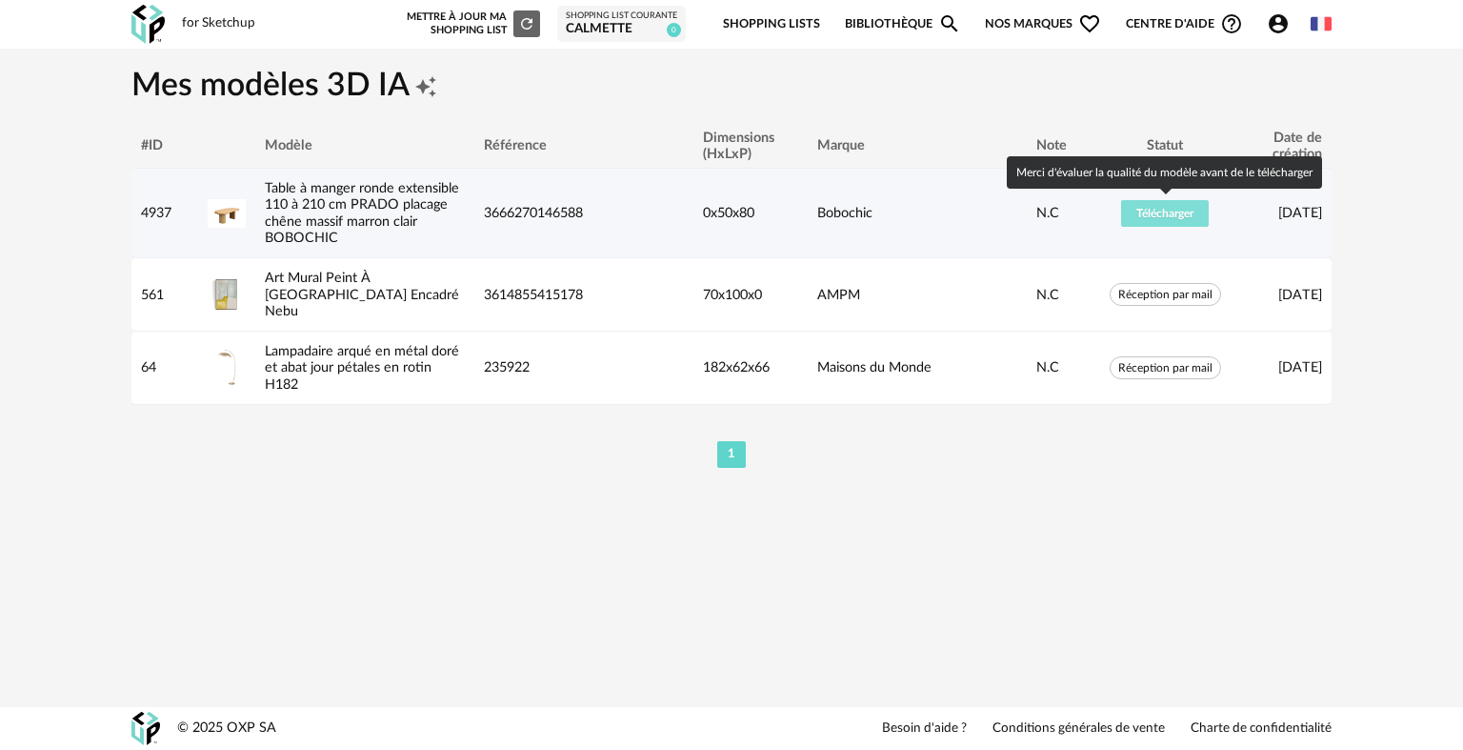
click at [1149, 214] on span "Télécharger" at bounding box center [1164, 213] width 57 height 11
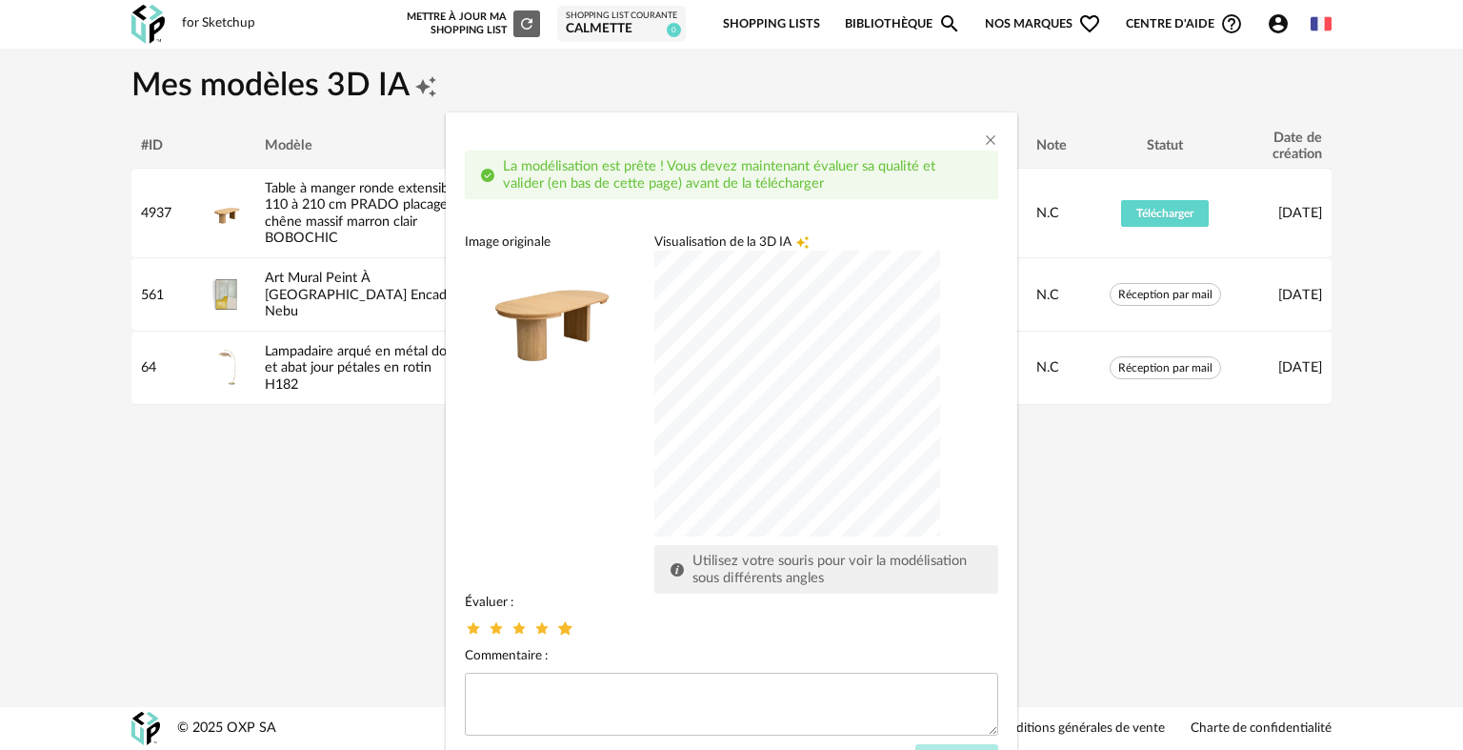
click at [555, 629] on icon "dialog" at bounding box center [565, 628] width 20 height 20
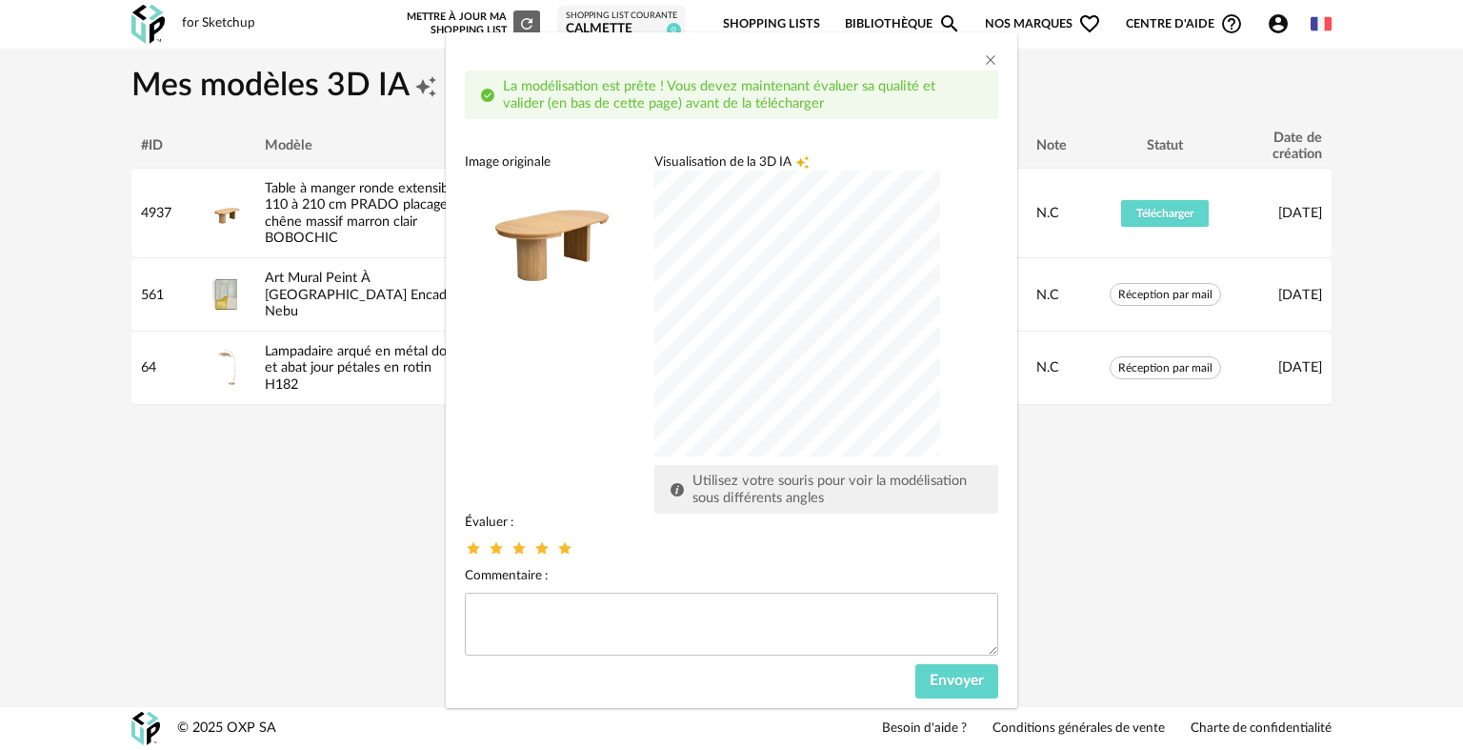
scroll to position [84, 0]
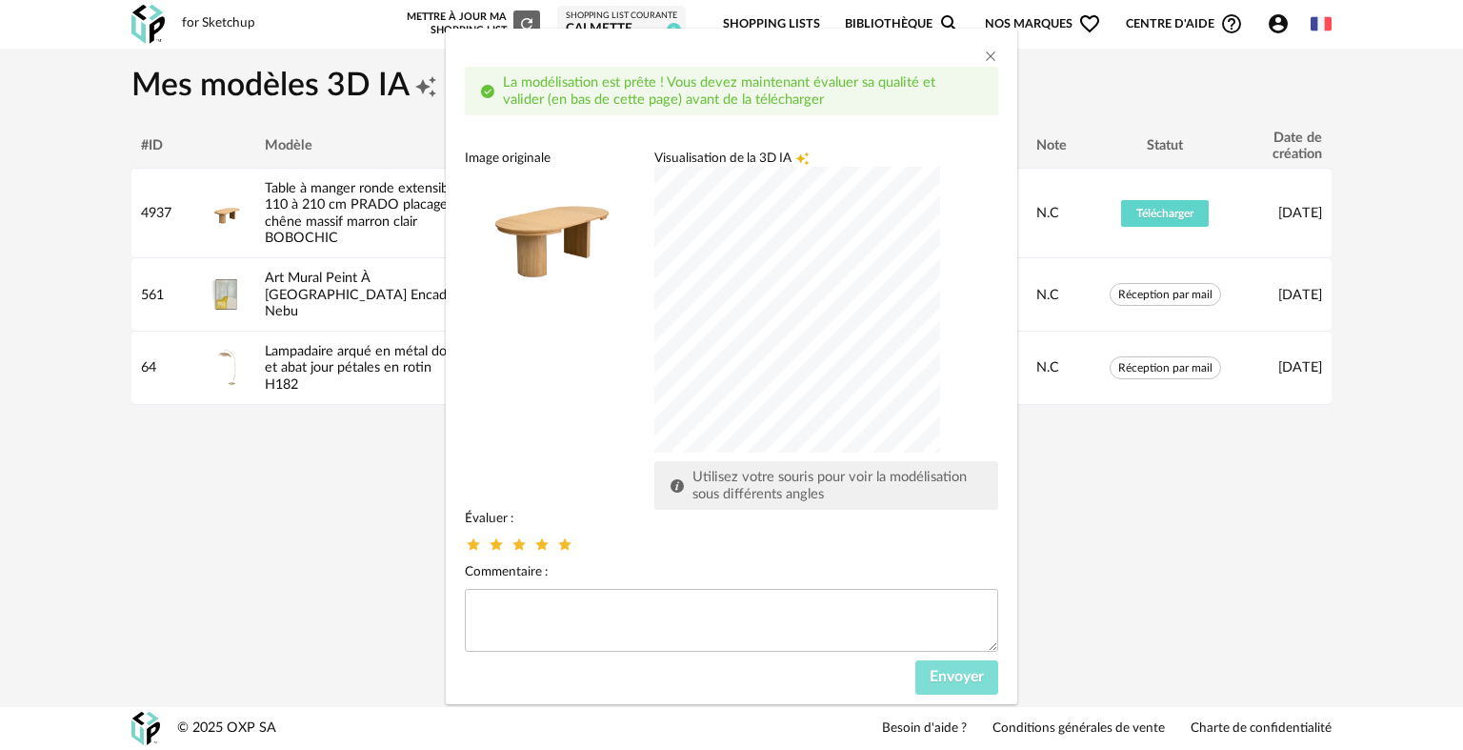
click at [933, 682] on span "Envoyer" at bounding box center [957, 676] width 54 height 15
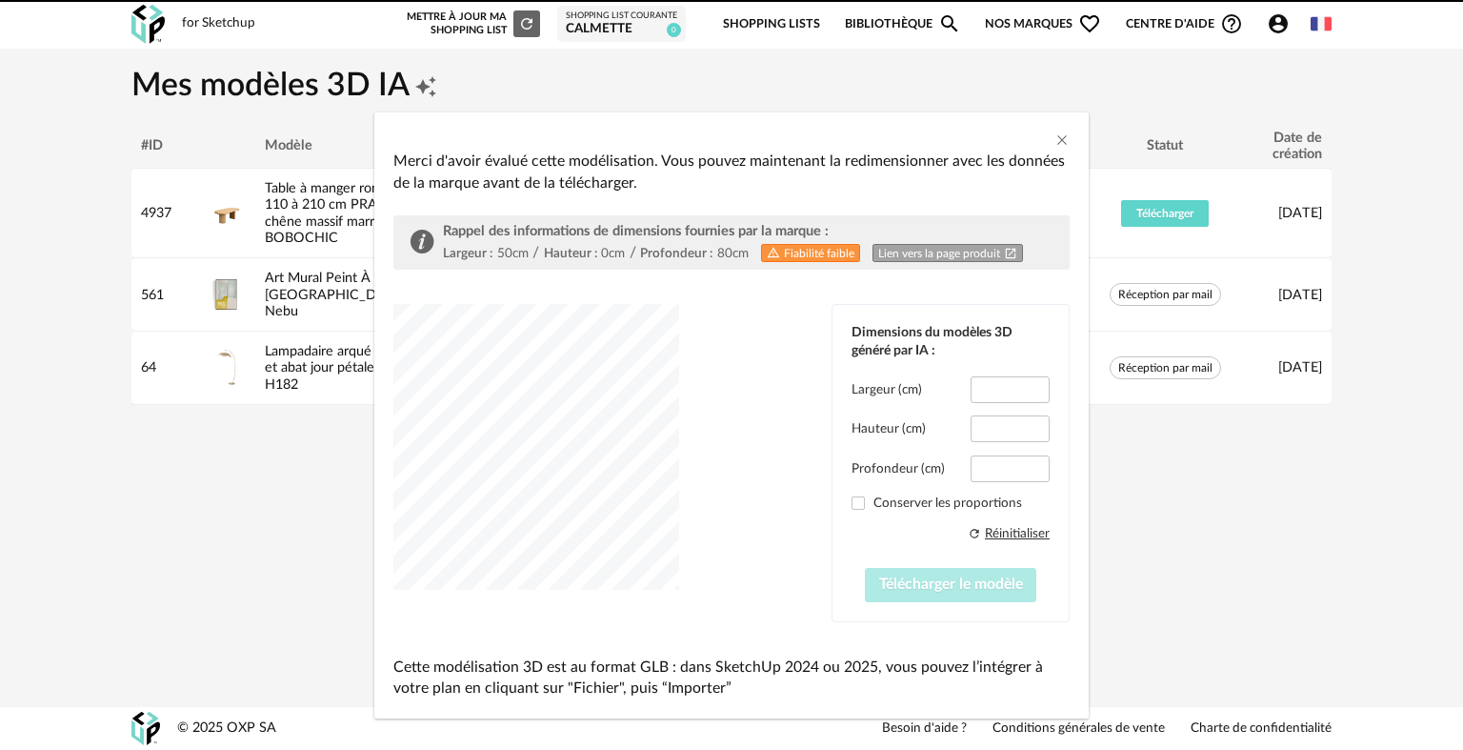
type input "*****"
type input "****"
type input "*****"
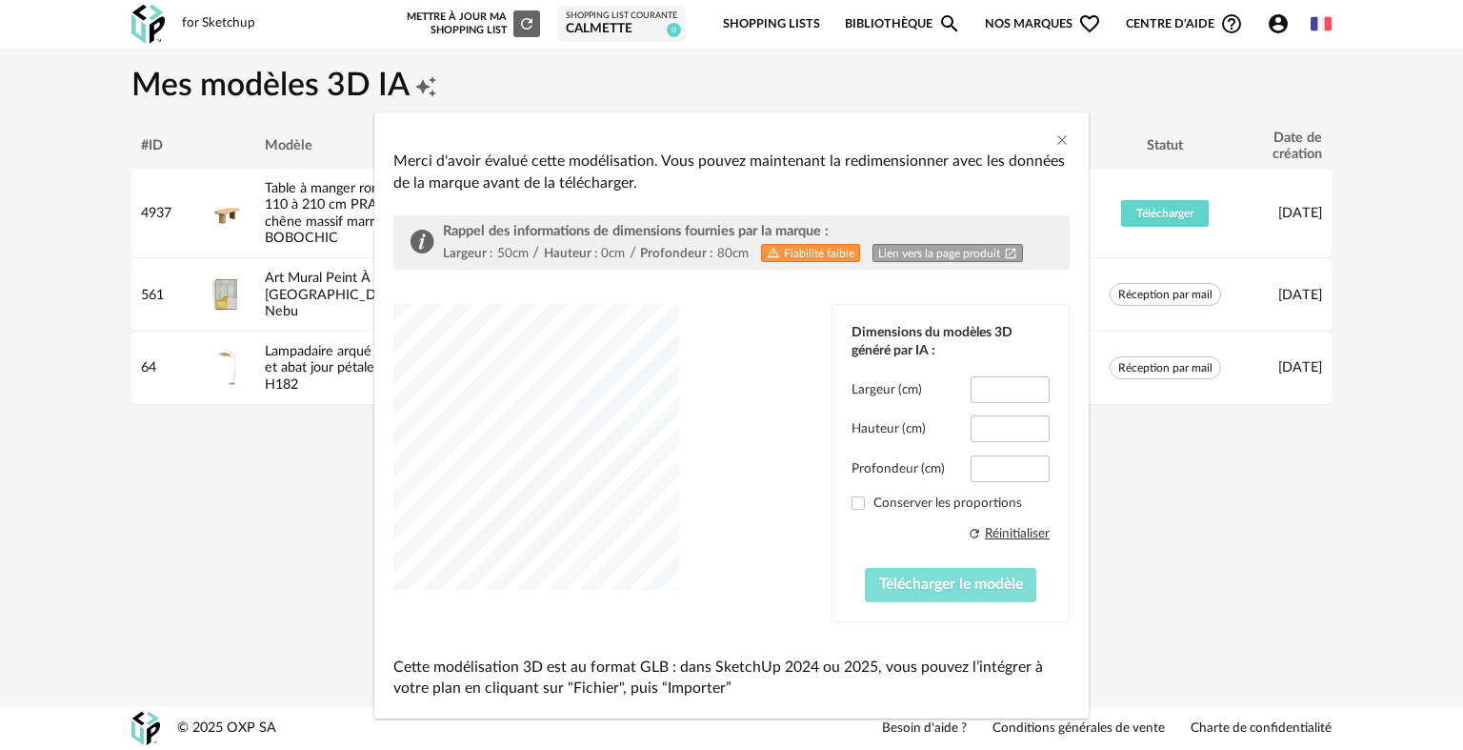
click at [939, 577] on span "Télécharger le modèle" at bounding box center [951, 583] width 144 height 15
